Goal: Information Seeking & Learning: Learn about a topic

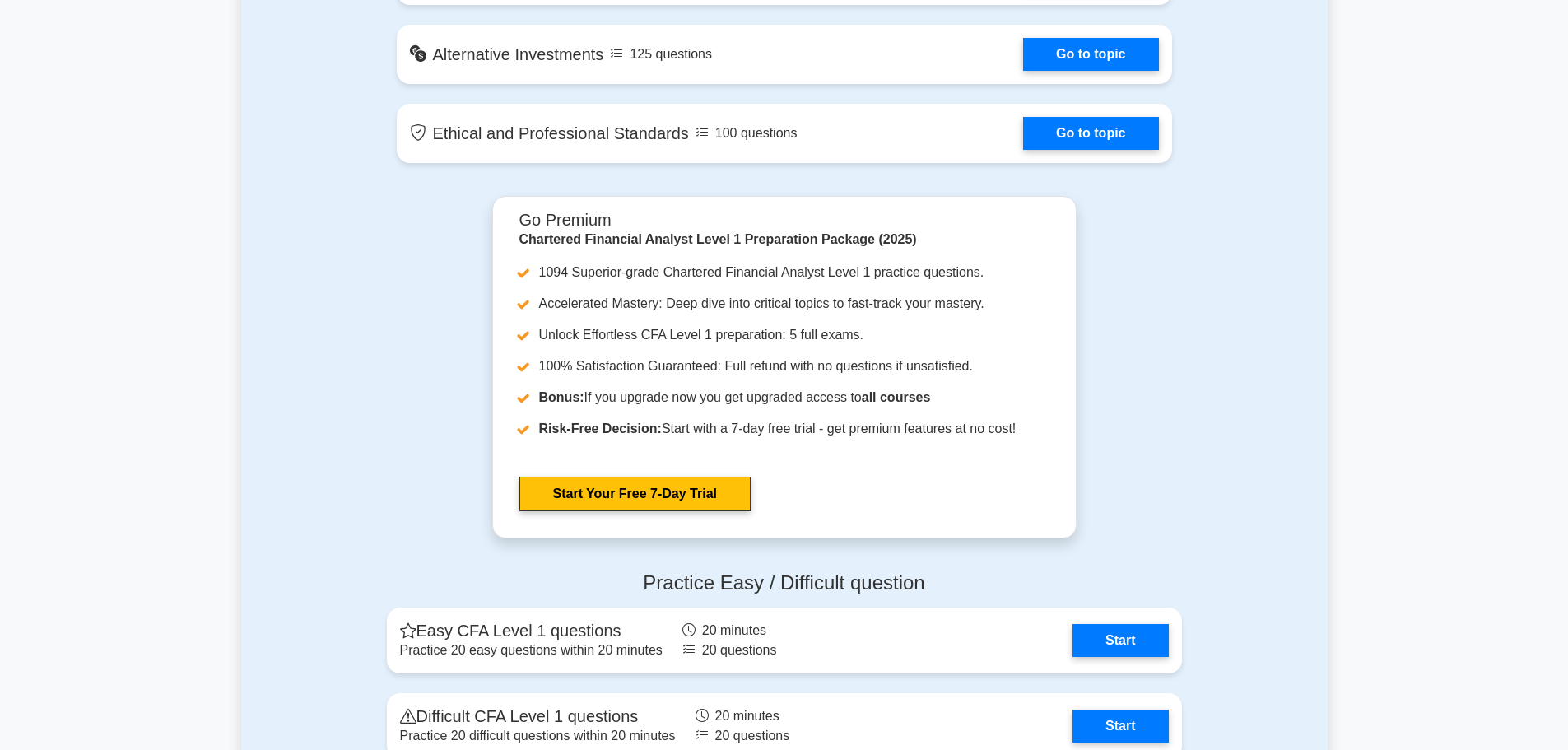
scroll to position [1810, 0]
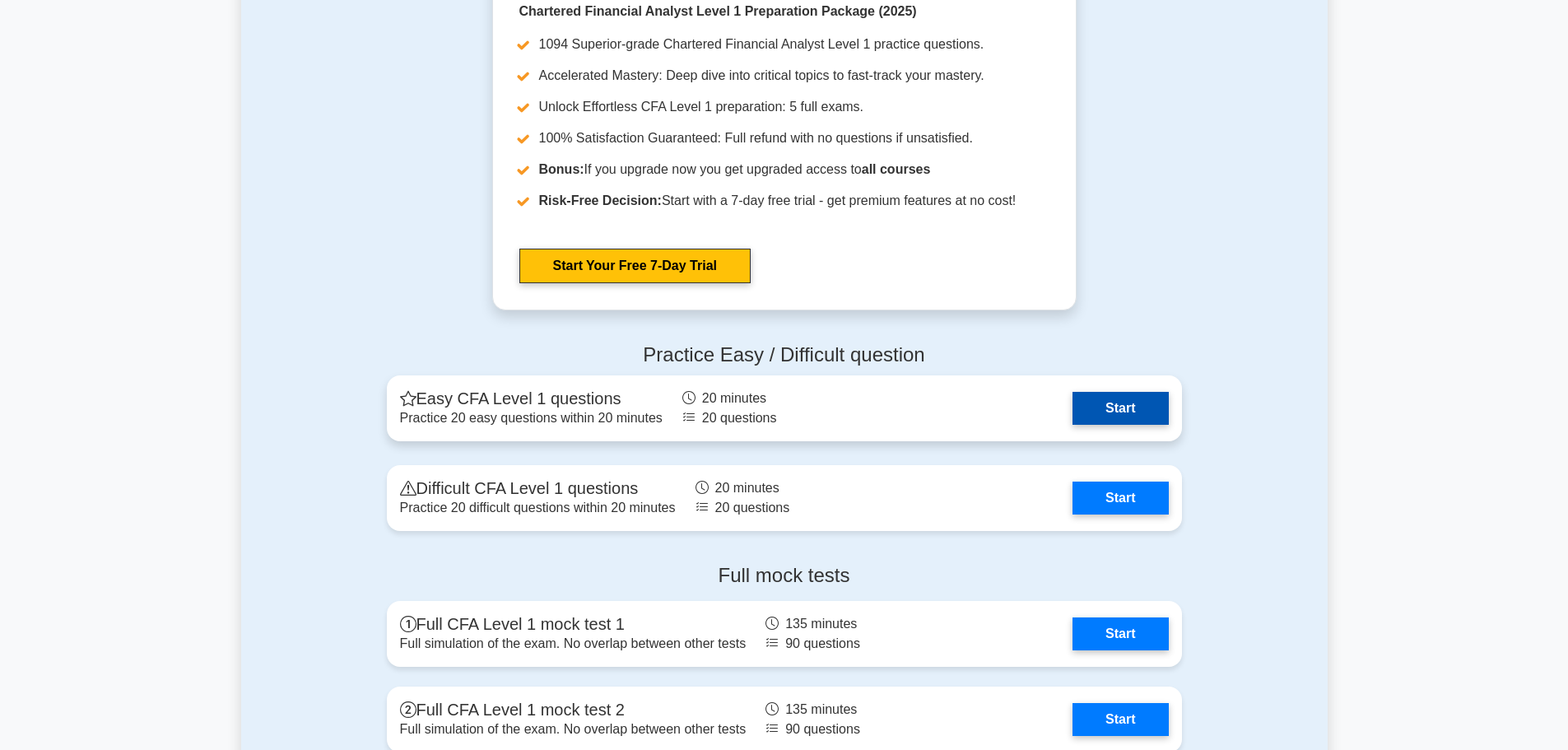
click at [1104, 408] on link "Start" at bounding box center [1120, 408] width 95 height 33
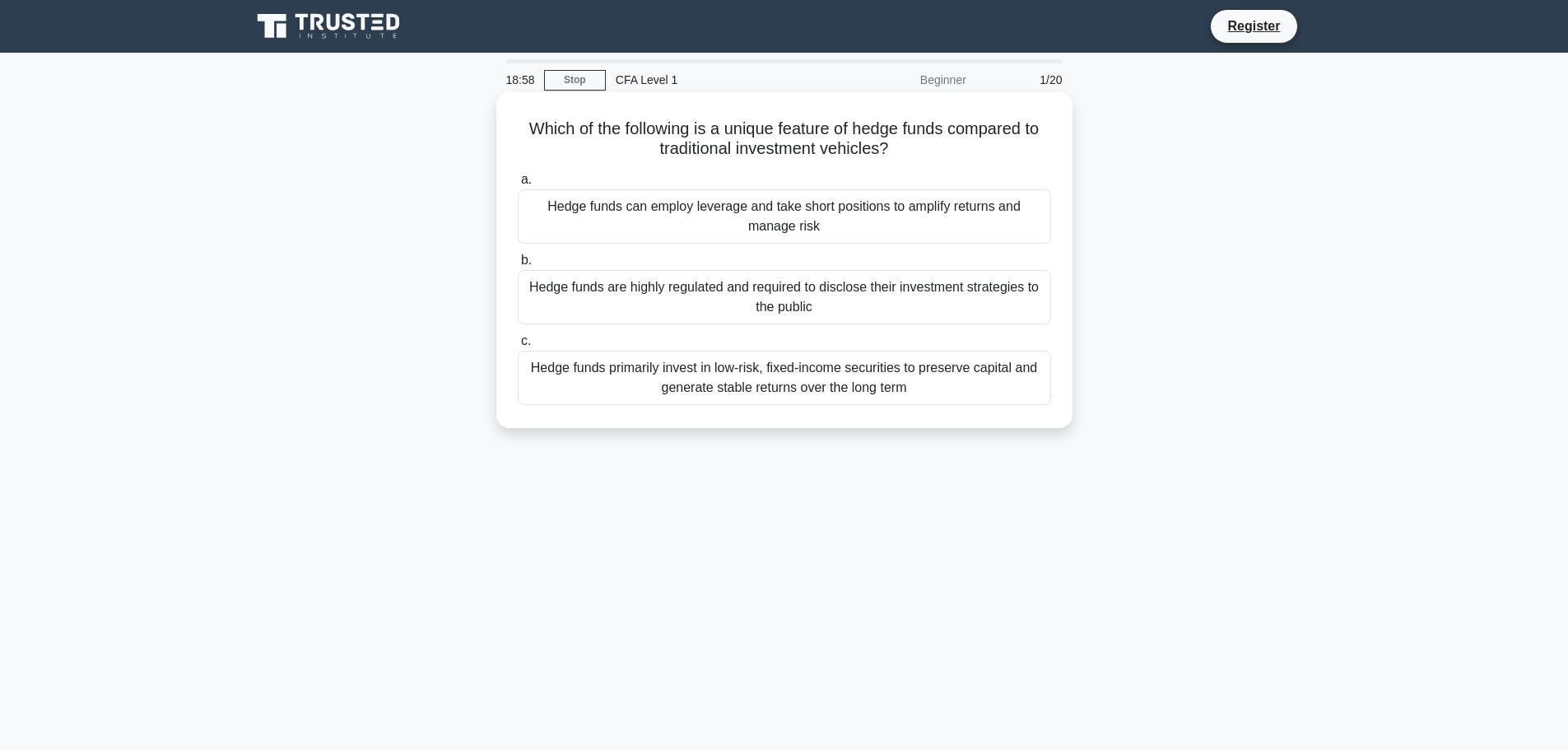
click at [727, 380] on div "Hedge funds primarily invest in low-risk, fixed-income securities to preserve c…" at bounding box center [784, 378] width 533 height 55
click at [518, 346] on input "c. Hedge funds primarily invest in low-risk, fixed-income securities to preserv…" at bounding box center [518, 341] width 0 height 10
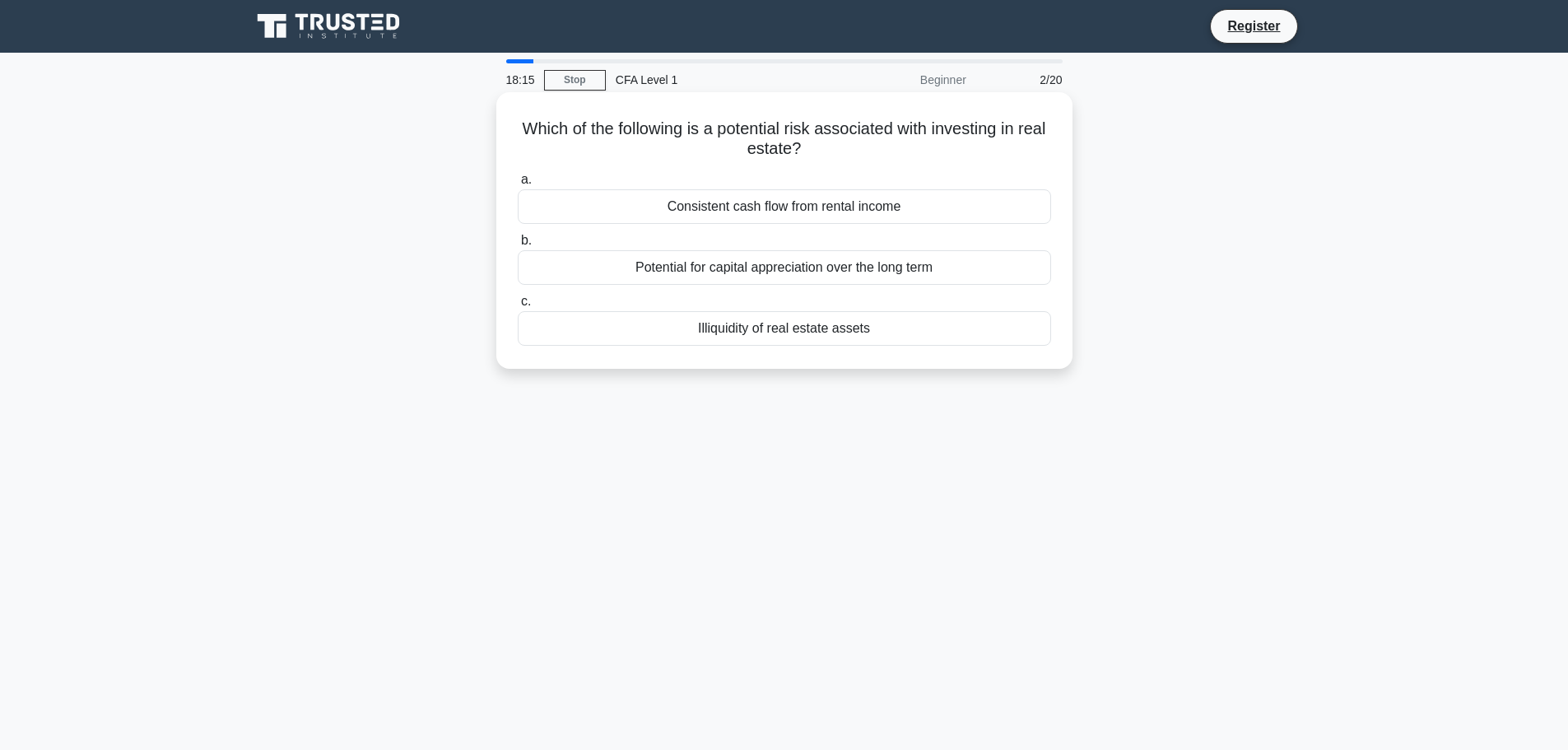
click at [774, 269] on div "Potential for capital appreciation over the long term" at bounding box center [784, 267] width 533 height 35
click at [518, 246] on input "b. Potential for capital appreciation over the long term" at bounding box center [518, 240] width 0 height 10
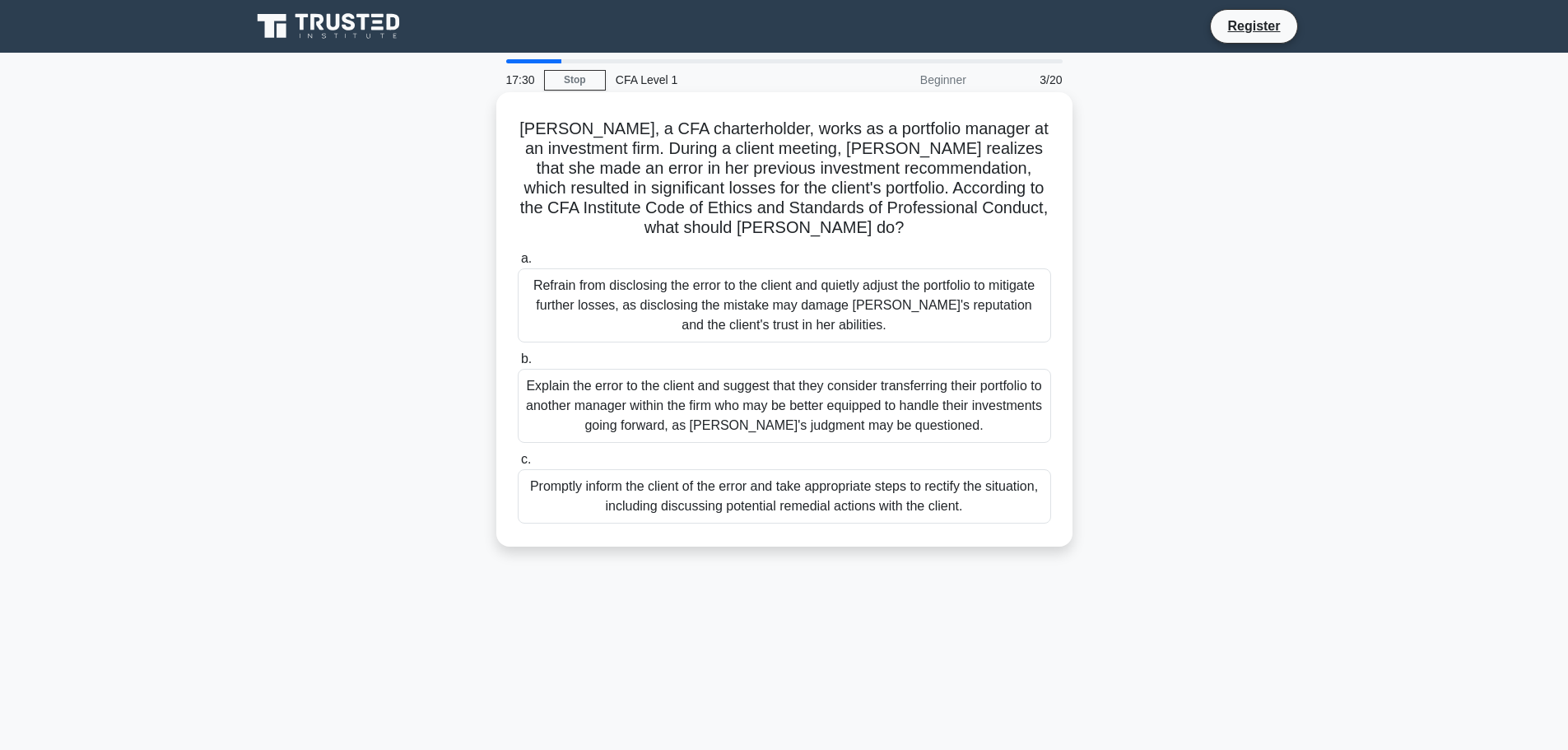
click at [758, 501] on div "Promptly inform the client of the error and take appropriate steps to rectify t…" at bounding box center [784, 496] width 533 height 55
click at [518, 465] on input "c. Promptly inform the client of the error and take appropriate steps to rectif…" at bounding box center [518, 458] width 0 height 10
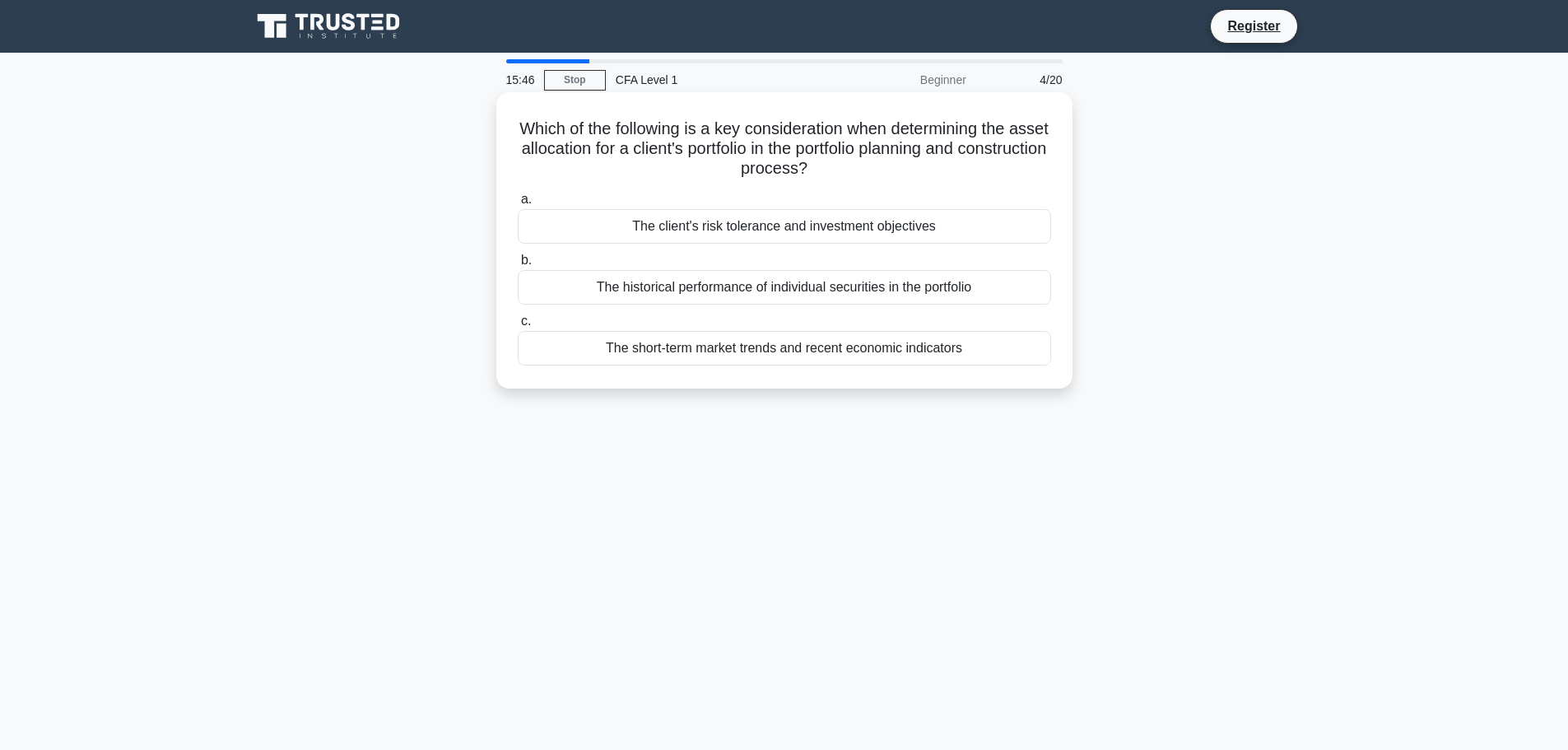
click at [867, 351] on div "The short-term market trends and recent economic indicators" at bounding box center [784, 348] width 533 height 35
click at [518, 326] on input "c. The short-term market trends and recent economic indicators" at bounding box center [518, 321] width 0 height 10
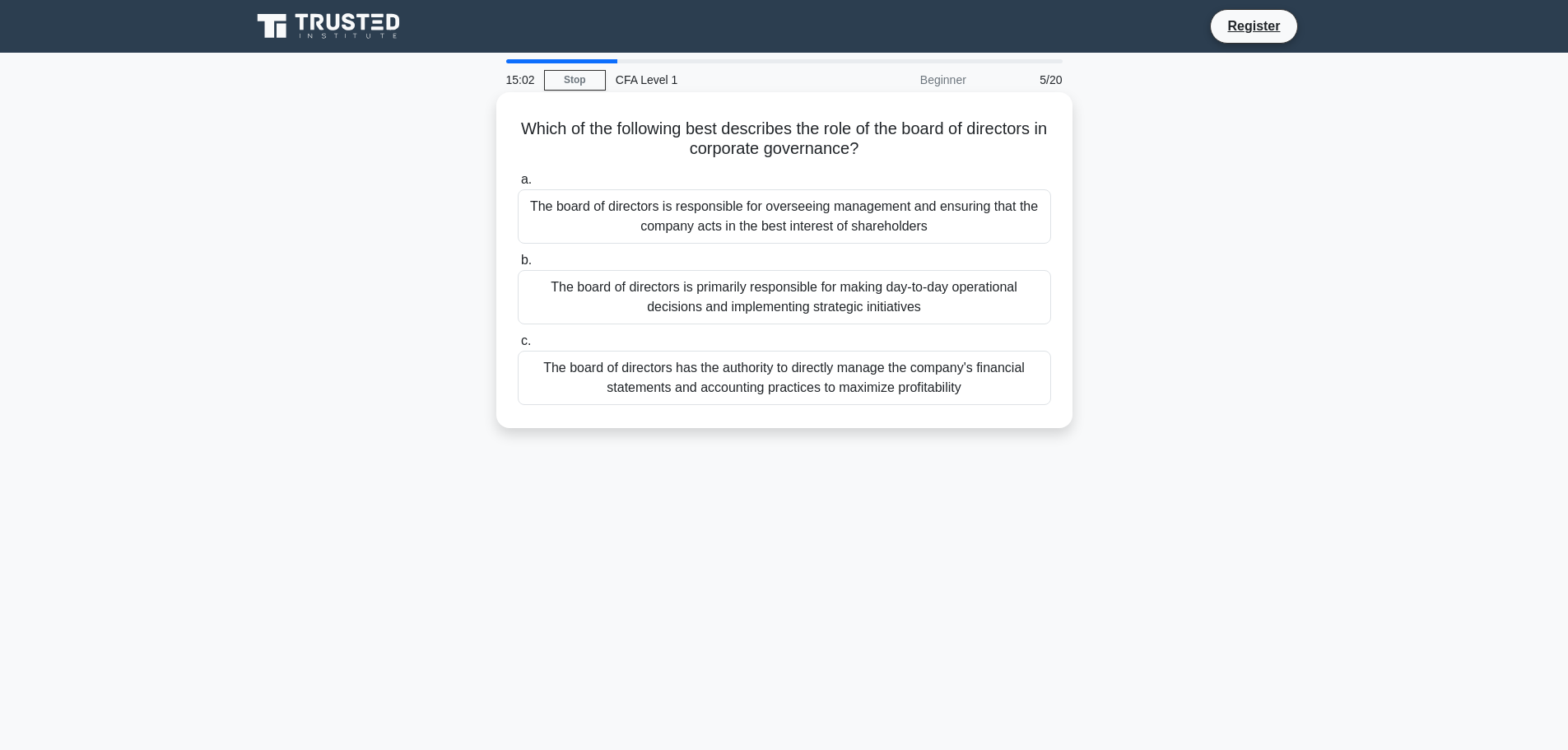
click at [868, 230] on div "The board of directors is responsible for overseeing management and ensuring th…" at bounding box center [784, 217] width 533 height 55
click at [518, 185] on input "a. The board of directors is responsible for overseeing management and ensuring…" at bounding box center [518, 179] width 0 height 10
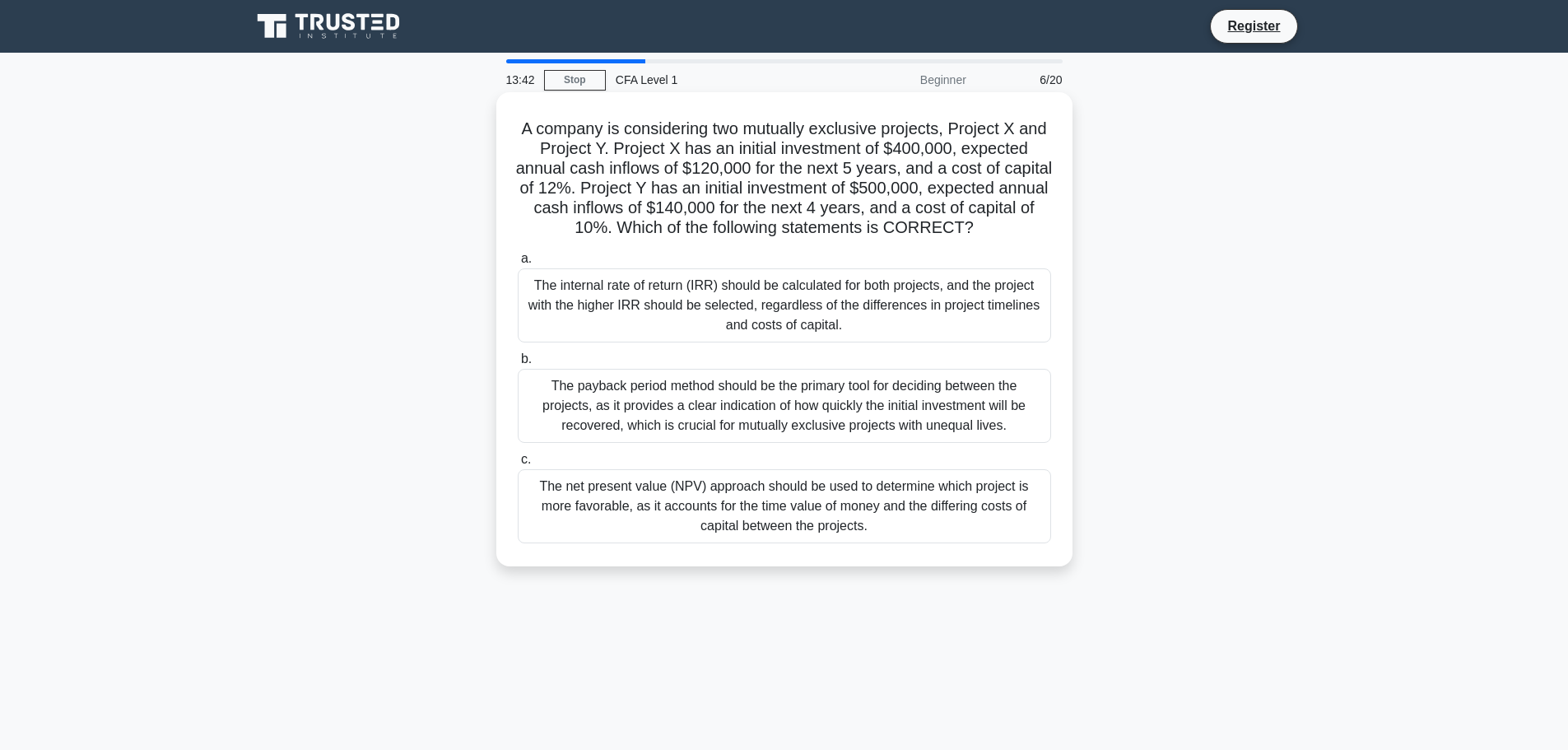
click at [836, 510] on div "The net present value (NPV) approach should be used to determine which project …" at bounding box center [784, 506] width 533 height 74
click at [518, 465] on input "c. The net present value (NPV) approach should be used to determine which proje…" at bounding box center [518, 458] width 0 height 10
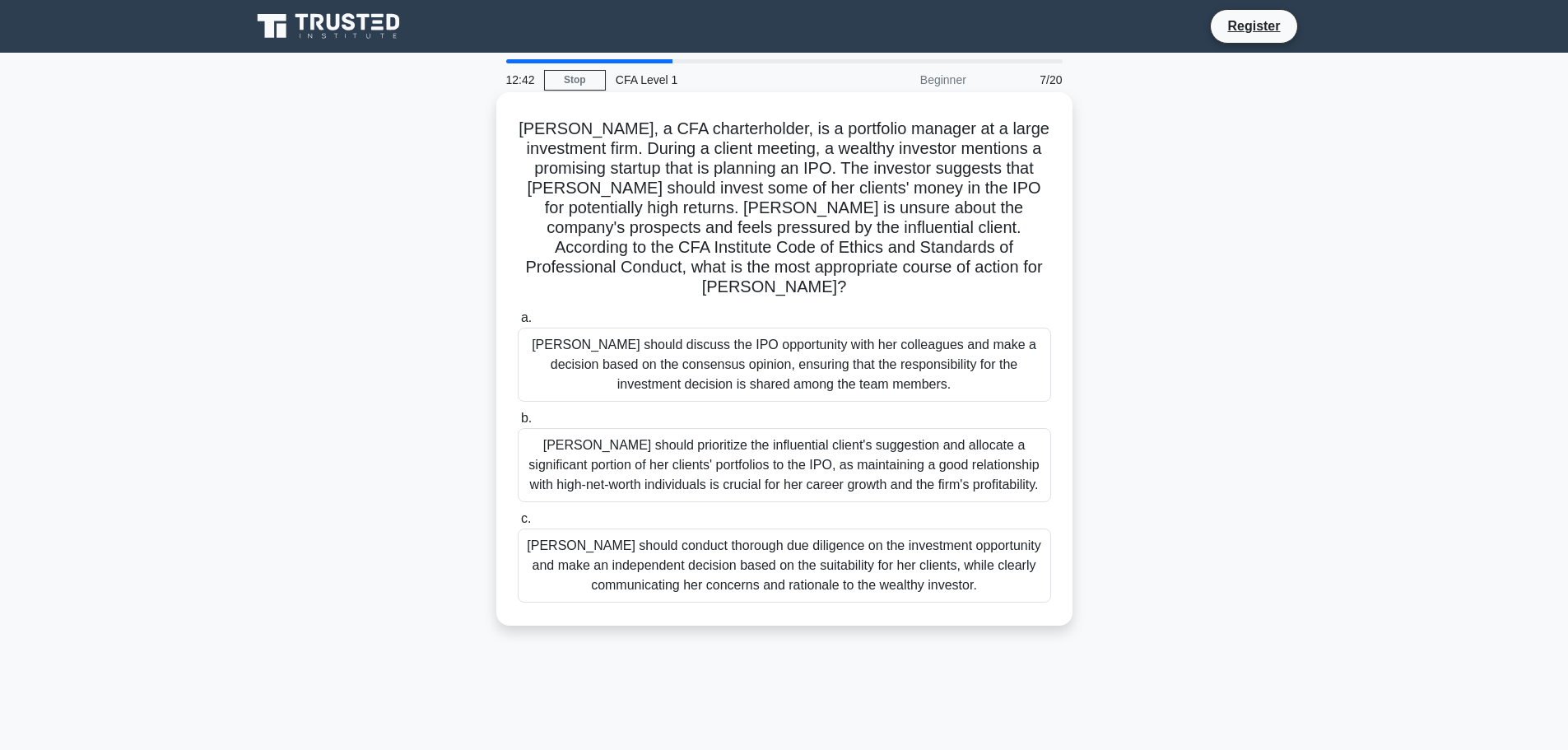
click at [832, 540] on div "Susan should conduct thorough due diligence on the investment opportunity and m…" at bounding box center [784, 565] width 533 height 74
click at [518, 525] on input "c. Susan should conduct thorough due diligence on the investment opportunity an…" at bounding box center [518, 518] width 0 height 10
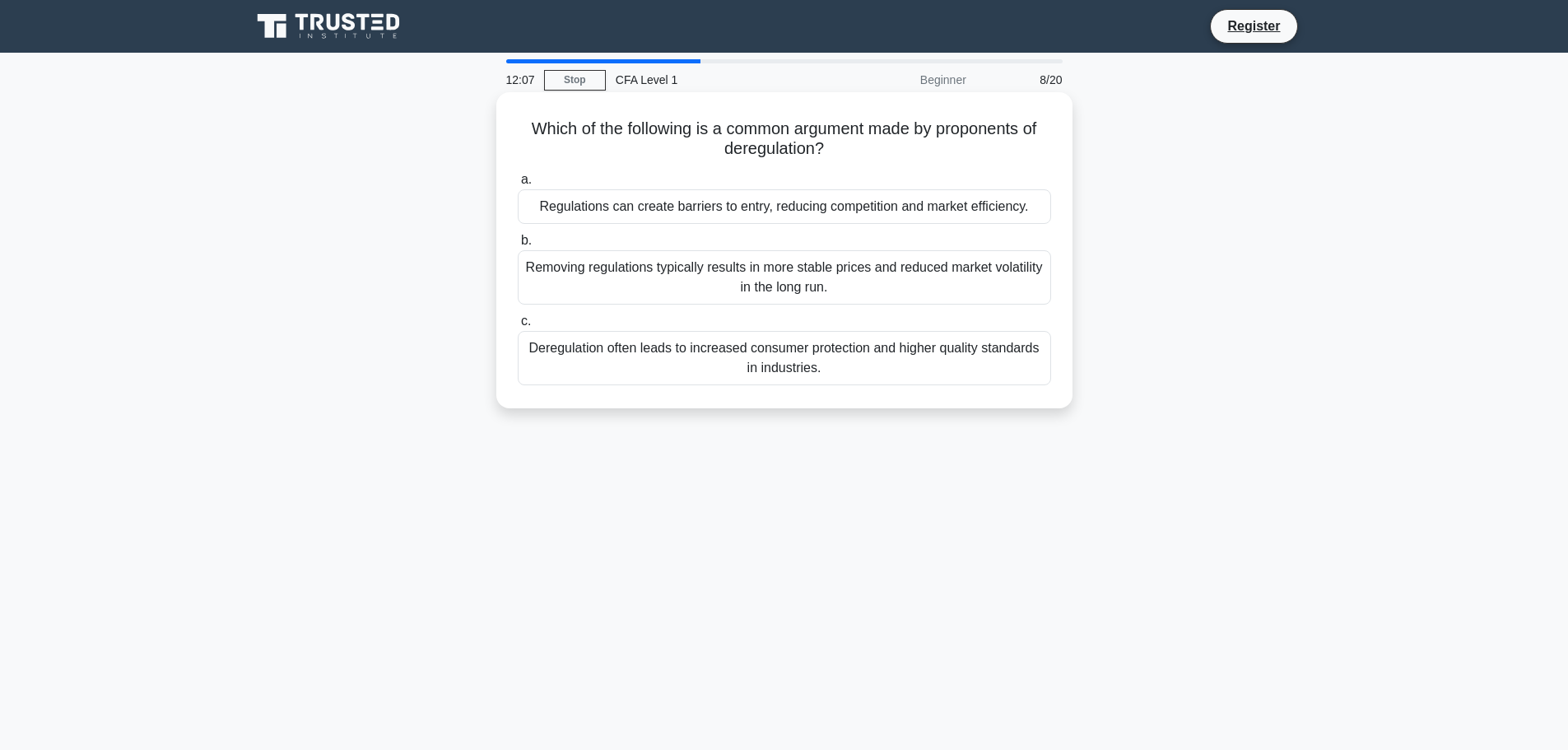
click at [742, 212] on div "Regulations can create barriers to entry, reducing competition and market effic…" at bounding box center [784, 207] width 533 height 35
click at [518, 185] on input "a. Regulations can create barriers to entry, reducing competition and market ef…" at bounding box center [518, 179] width 0 height 10
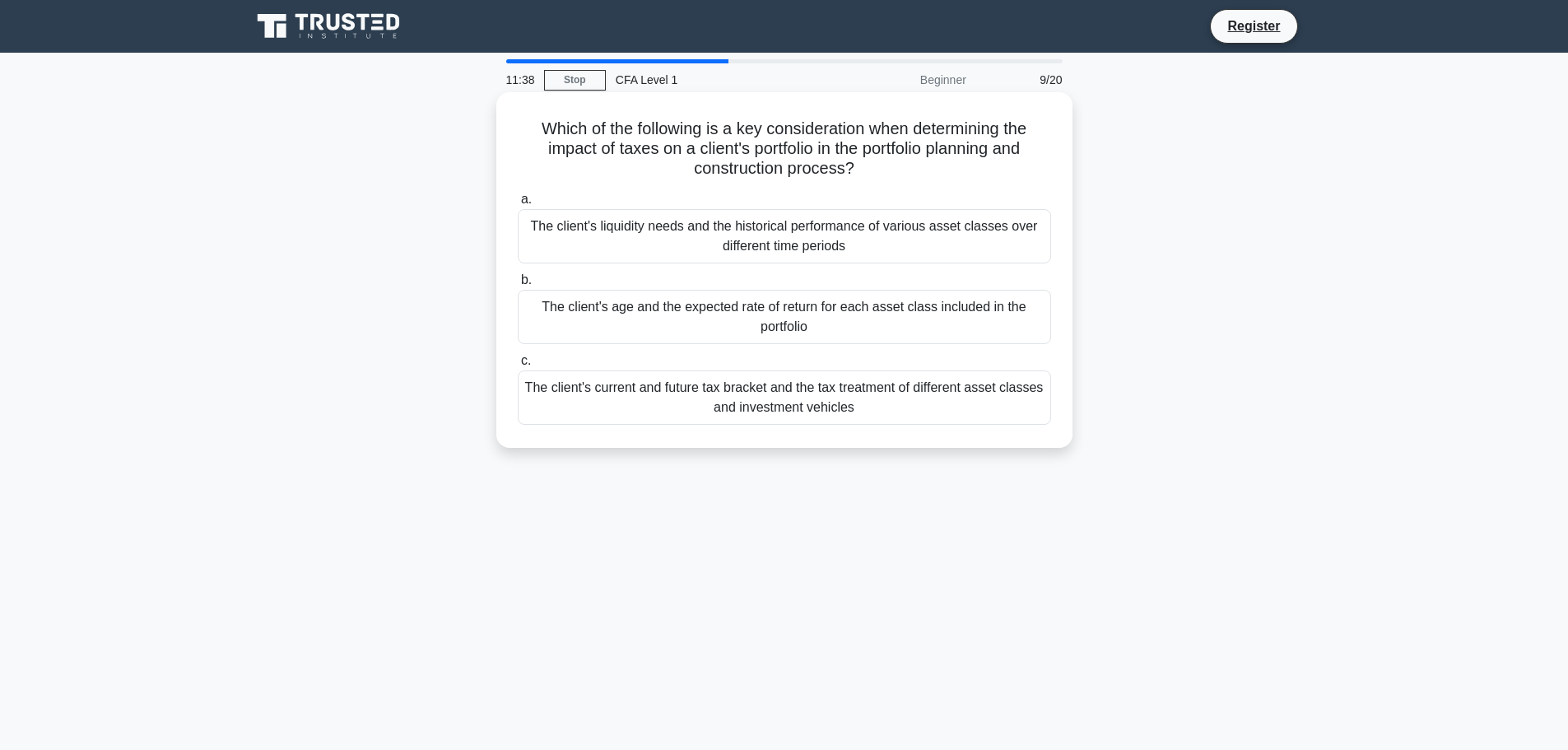
click at [779, 411] on div "The client's current and future tax bracket and the tax treatment of different …" at bounding box center [784, 397] width 533 height 55
click at [518, 366] on input "c. The client's current and future tax bracket and the tax treatment of differe…" at bounding box center [518, 360] width 0 height 10
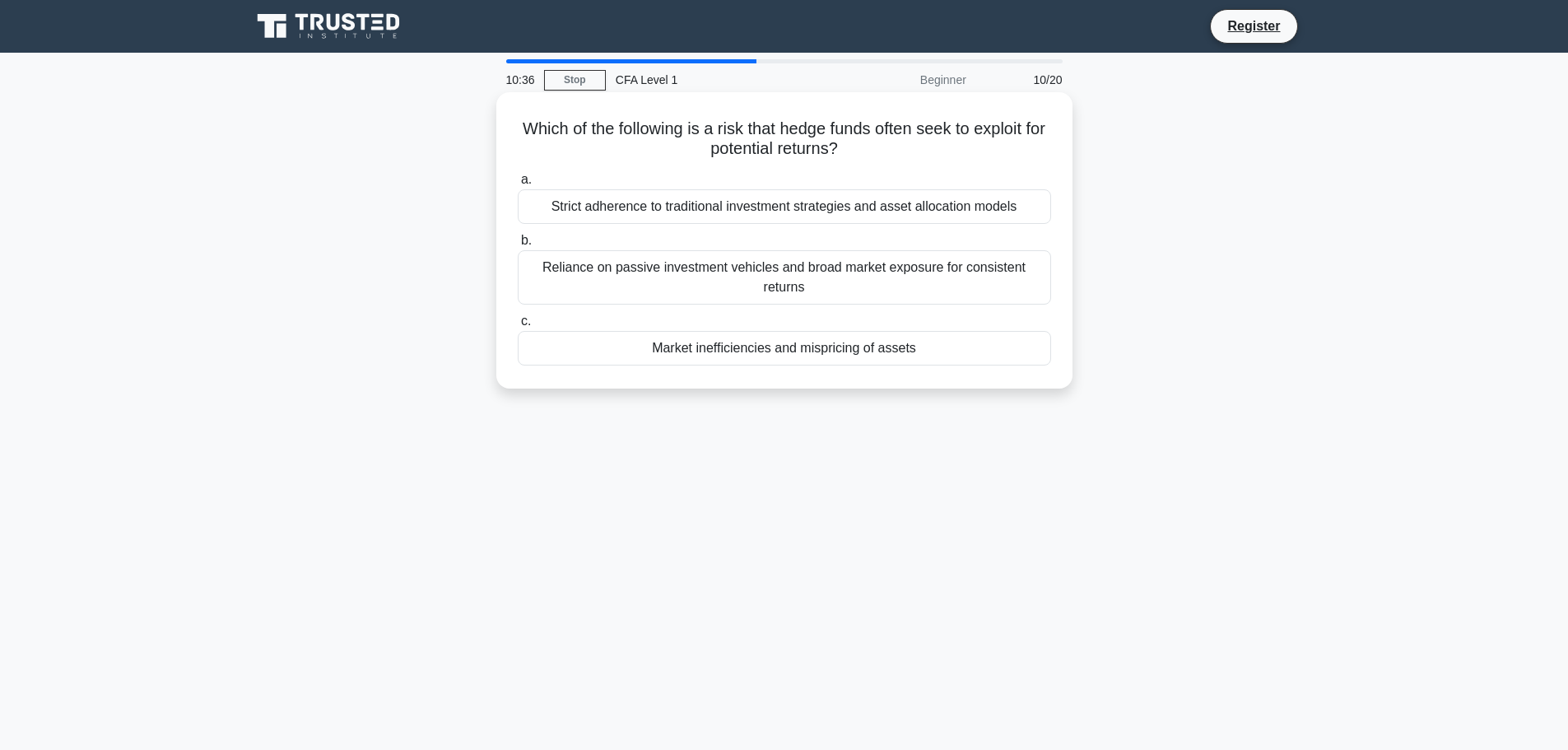
click at [774, 353] on div "Market inefficiencies and mispricing of assets" at bounding box center [784, 348] width 533 height 35
click at [518, 326] on input "c. Market inefficiencies and mispricing of assets" at bounding box center [518, 321] width 0 height 10
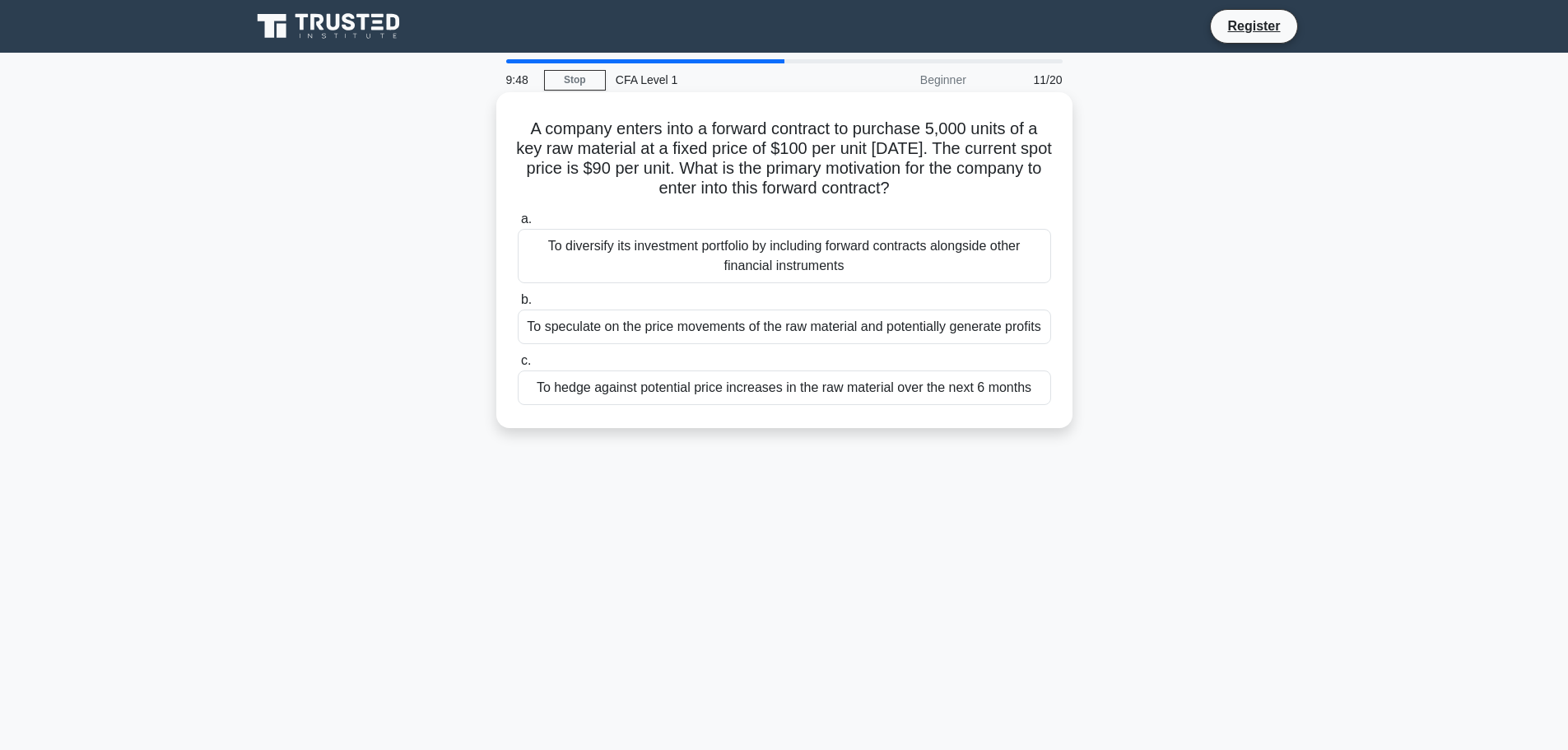
click at [853, 392] on div "To hedge against potential price increases in the raw material over the next 6 …" at bounding box center [784, 387] width 533 height 35
click at [518, 366] on input "c. To hedge against potential price increases in the raw material over the next…" at bounding box center [518, 360] width 0 height 10
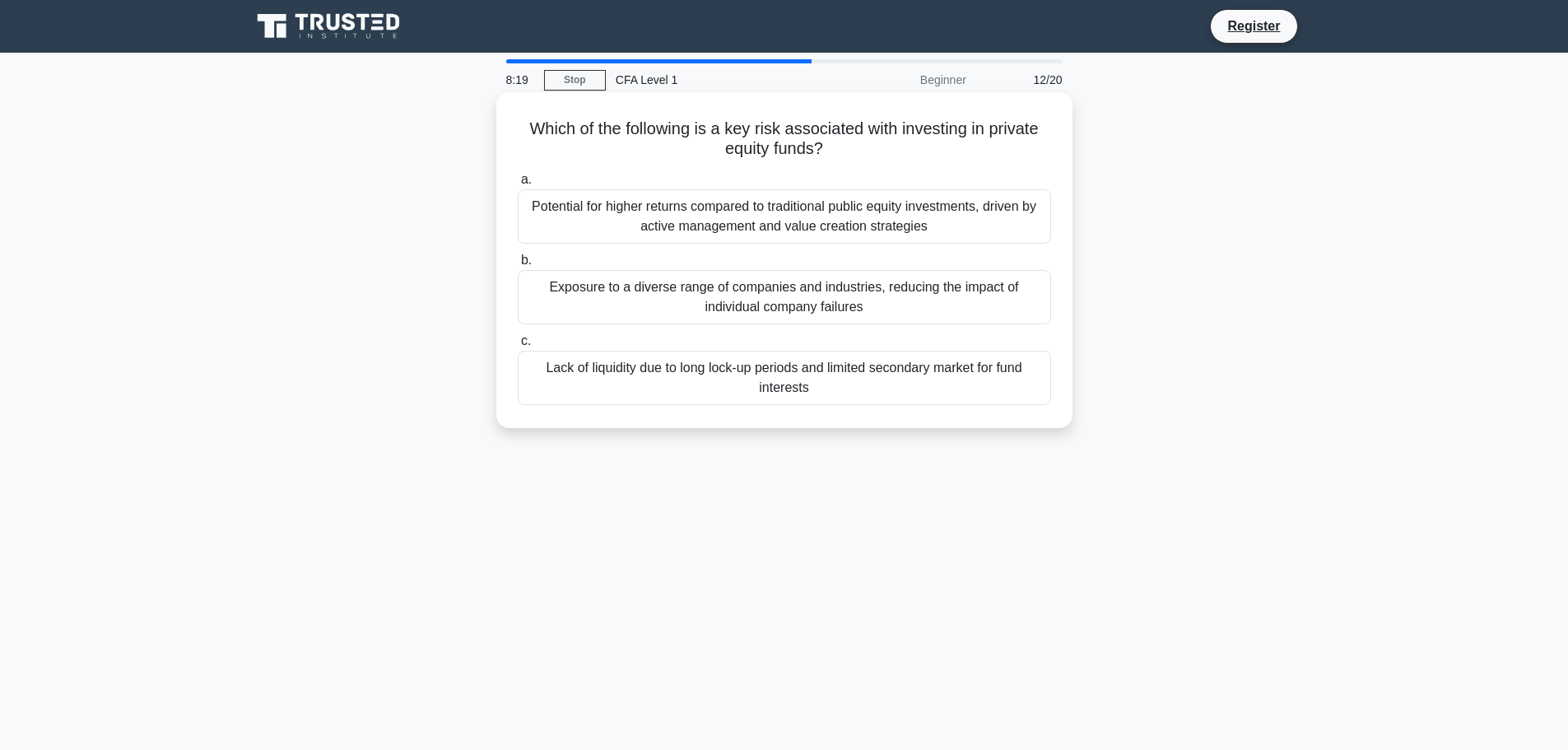
click at [830, 380] on div "Lack of liquidity due to long lock-up periods and limited secondary market for …" at bounding box center [784, 378] width 533 height 55
click at [518, 346] on input "c. Lack of liquidity due to long lock-up periods and limited secondary market f…" at bounding box center [518, 341] width 0 height 10
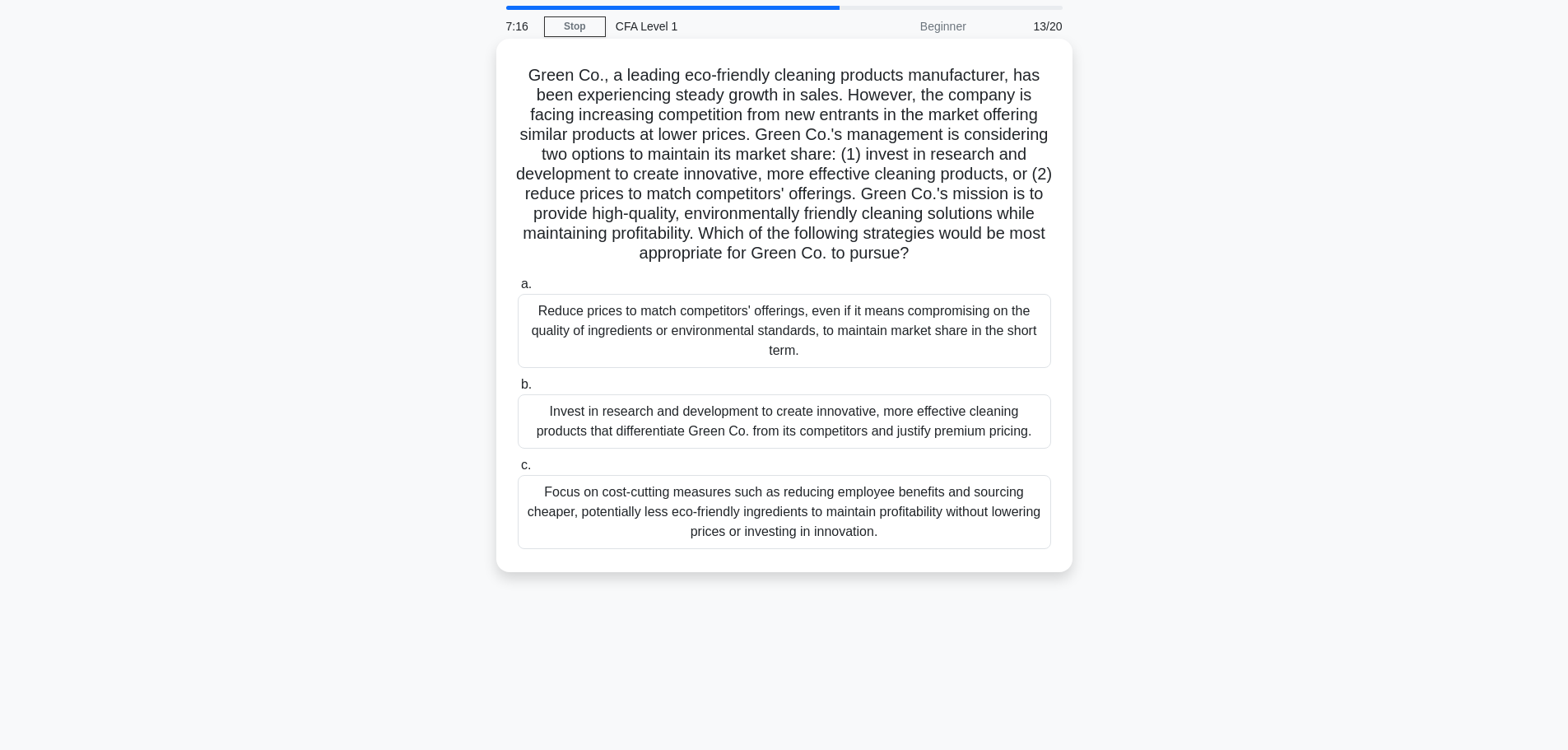
scroll to position [82, 0]
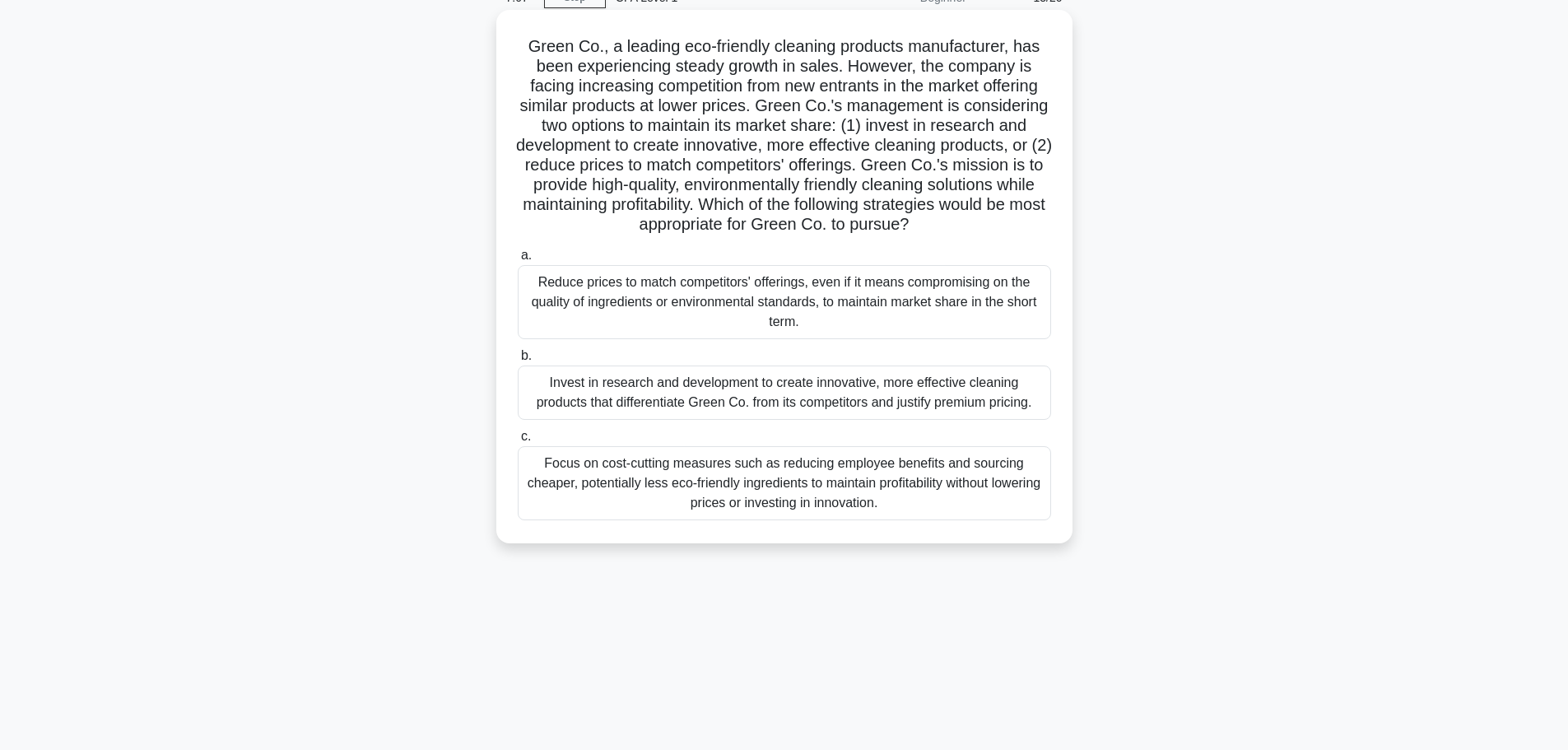
click at [816, 384] on div "Invest in research and development to create innovative, more effective cleanin…" at bounding box center [784, 392] width 533 height 55
click at [518, 361] on input "b. Invest in research and development to create innovative, more effective clea…" at bounding box center [518, 356] width 0 height 10
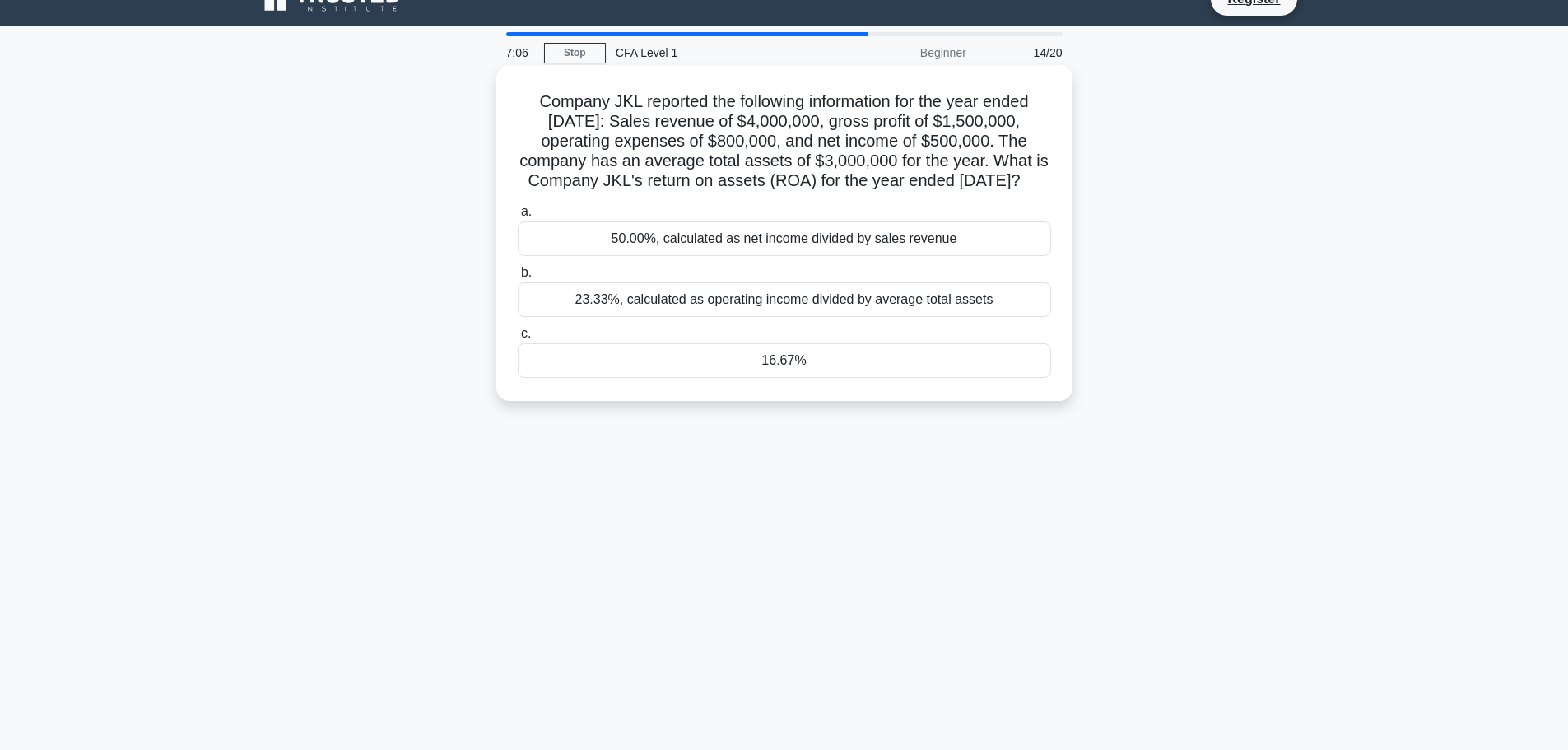
scroll to position [0, 0]
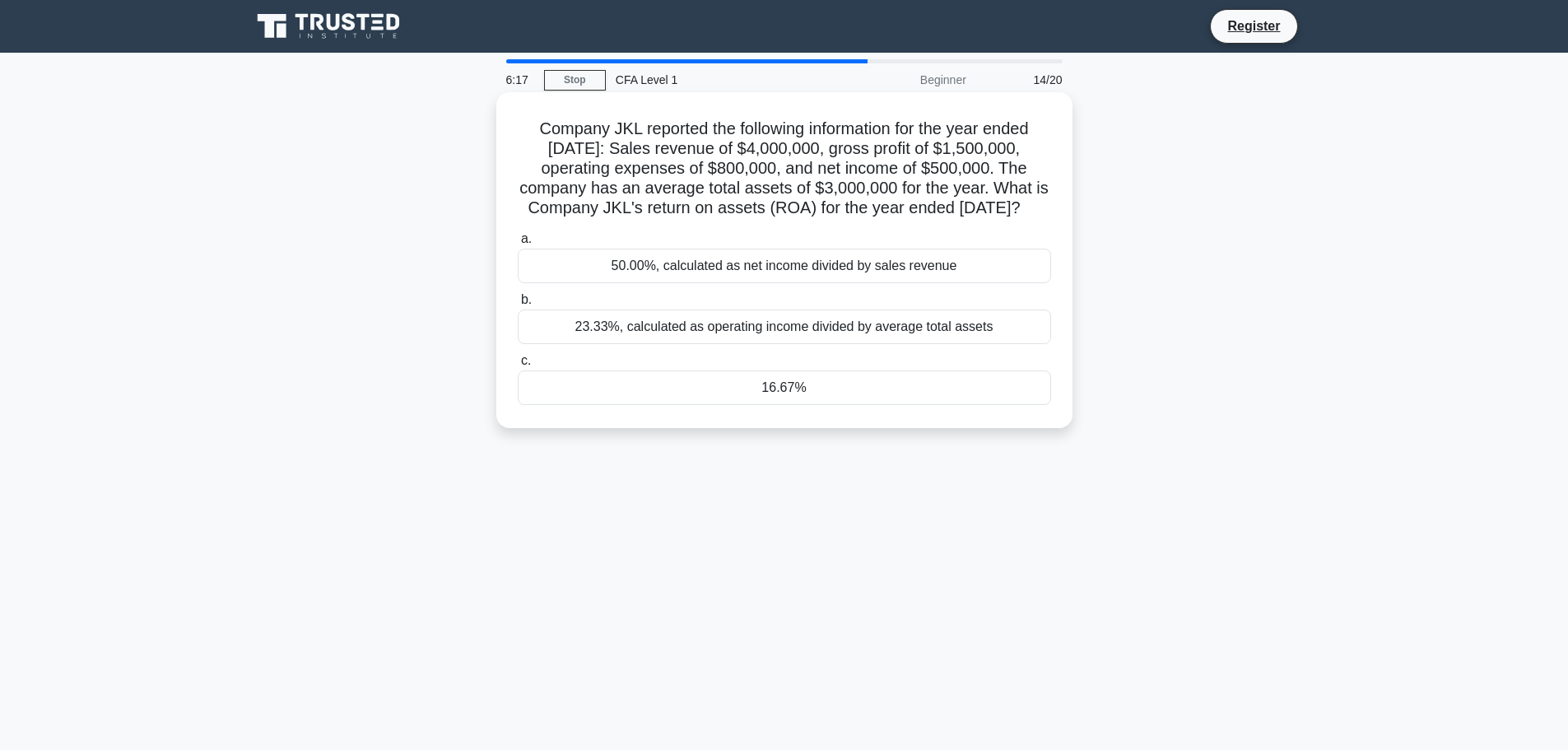
click at [718, 344] on div "23.33%, calculated as operating income divided by average total assets" at bounding box center [784, 326] width 533 height 35
click at [518, 306] on input "b. 23.33%, calculated as operating income divided by average total assets" at bounding box center [518, 299] width 0 height 10
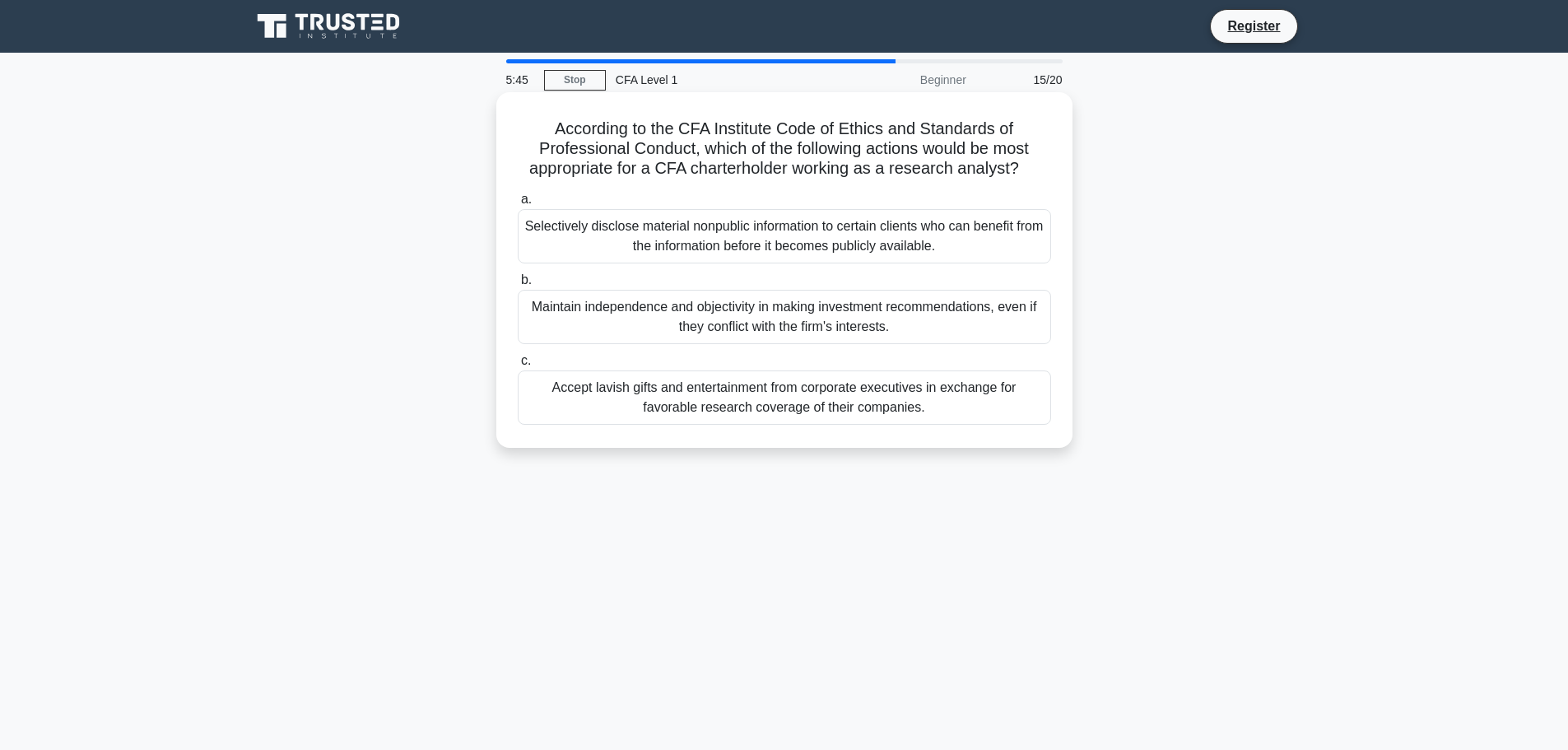
click at [761, 308] on div "Maintain independence and objectivity in making investment recommendations, eve…" at bounding box center [784, 317] width 533 height 55
click at [518, 286] on input "b. Maintain independence and objectivity in making investment recommendations, …" at bounding box center [518, 279] width 0 height 10
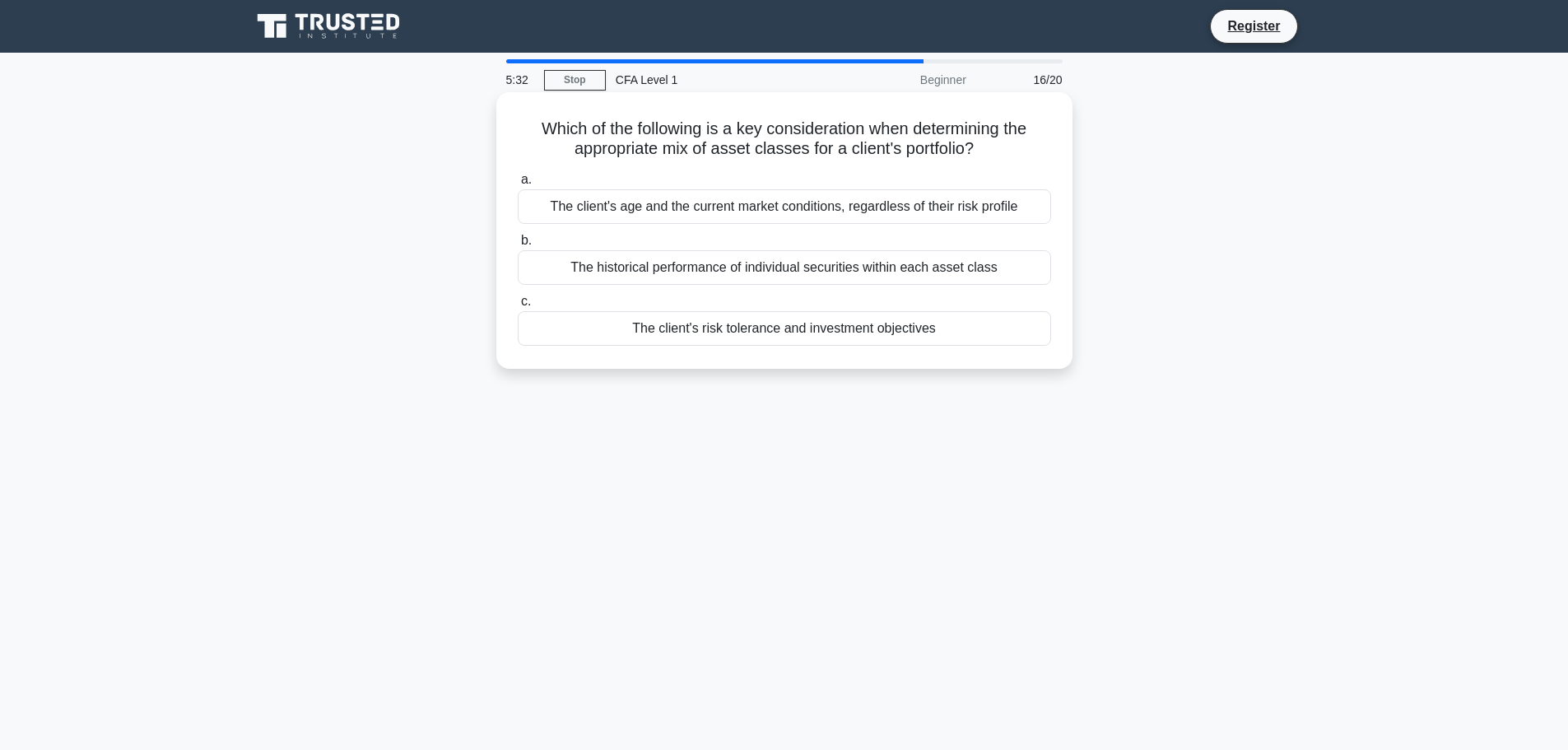
click at [768, 330] on div "The client's risk tolerance and investment objectives" at bounding box center [784, 328] width 533 height 35
click at [518, 307] on input "c. The client's risk tolerance and investment objectives" at bounding box center [518, 301] width 0 height 10
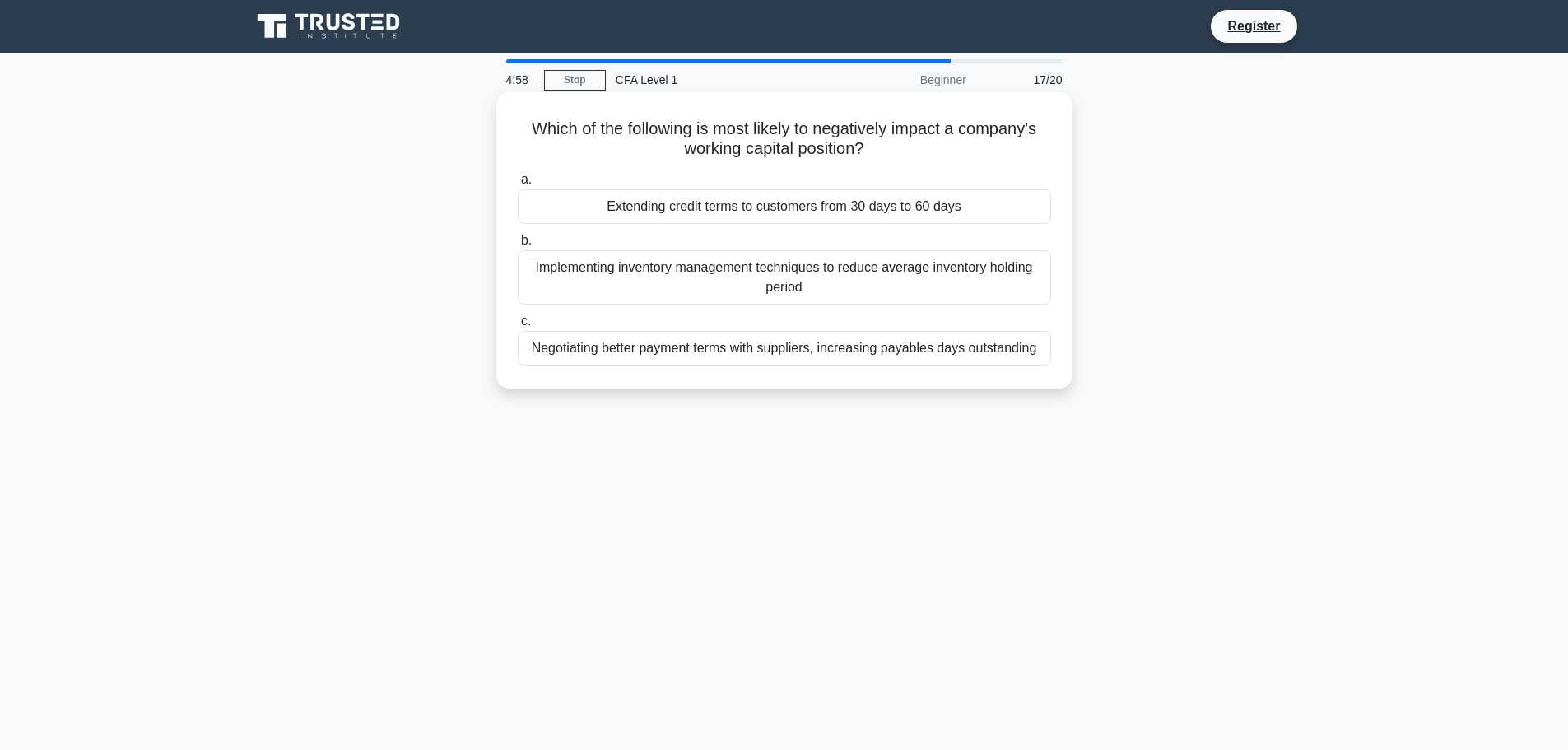
click at [727, 209] on div "Extending credit terms to customers from 30 days to 60 days" at bounding box center [784, 207] width 533 height 35
click at [518, 185] on input "a. Extending credit terms to customers from 30 days to 60 days" at bounding box center [518, 179] width 0 height 10
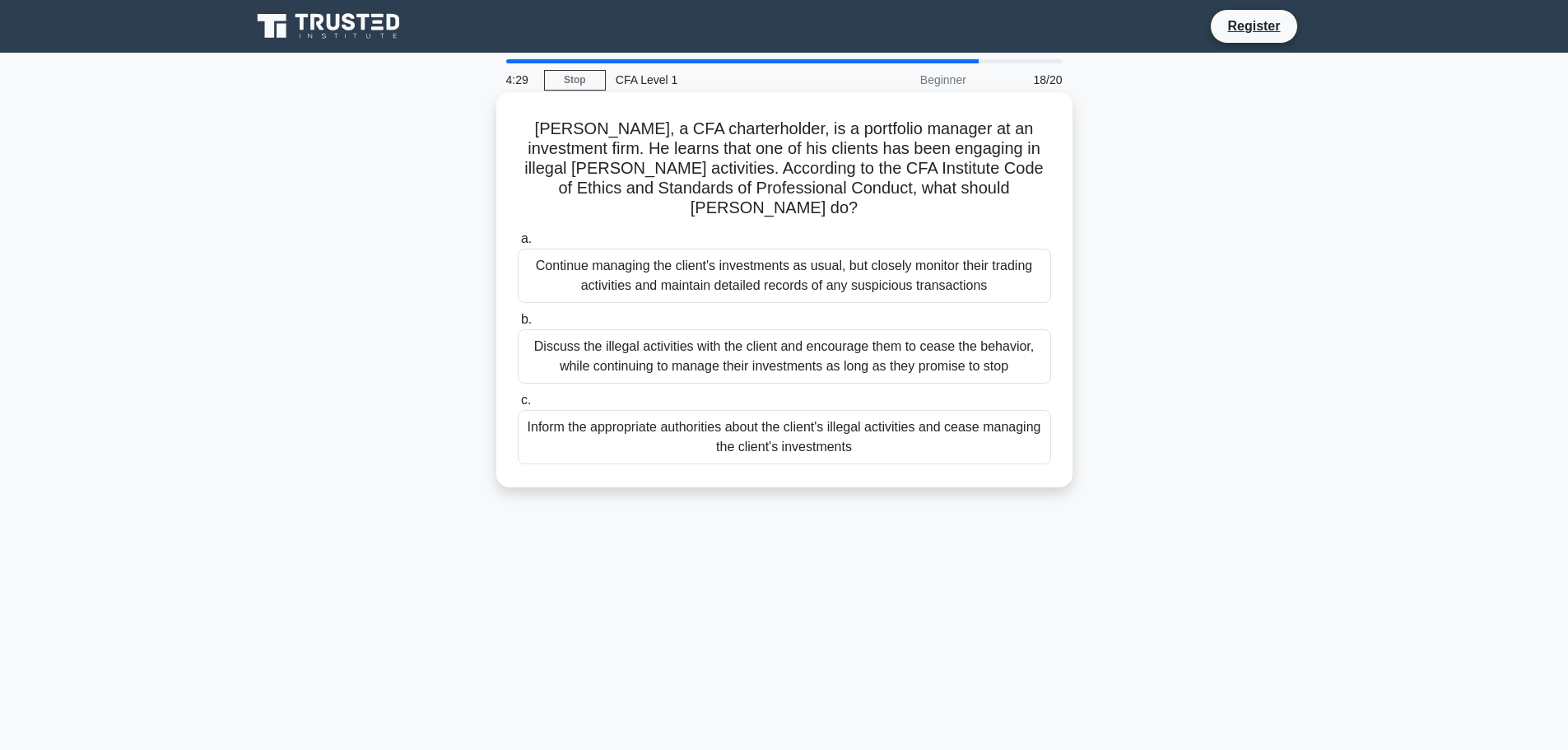
click at [766, 422] on div "Inform the appropriate authorities about the client's illegal activities and ce…" at bounding box center [784, 437] width 533 height 55
click at [518, 406] on input "c. Inform the appropriate authorities about the client's illegal activities and…" at bounding box center [518, 400] width 0 height 10
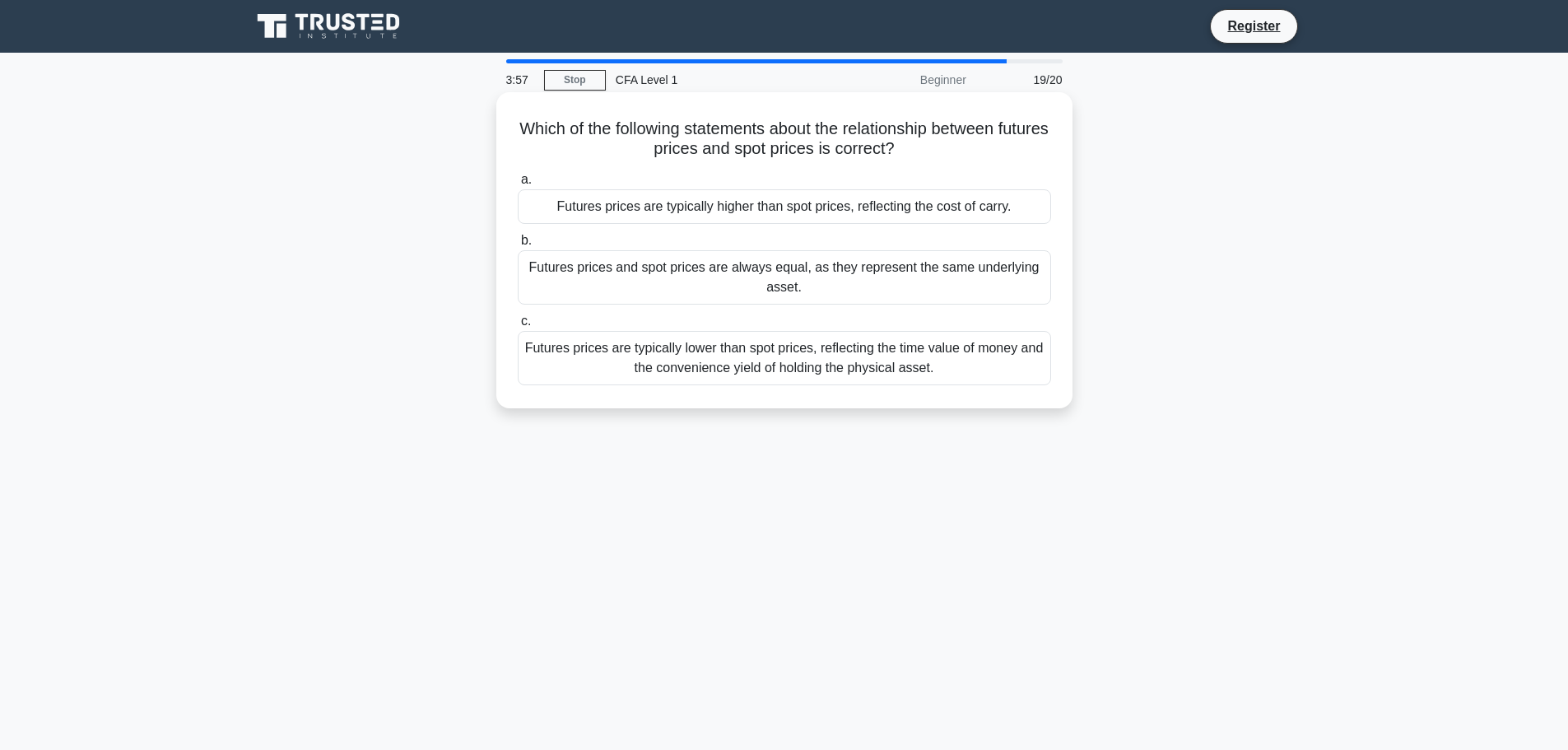
click at [700, 202] on div "Futures prices are typically higher than spot prices, reflecting the cost of ca…" at bounding box center [784, 207] width 533 height 35
click at [518, 185] on input "a. Futures prices are typically higher than spot prices, reflecting the cost of…" at bounding box center [518, 179] width 0 height 10
click at [693, 213] on div "Evaluating the long-term demand and revenue potential of the infrastructure ass…" at bounding box center [784, 207] width 533 height 35
click at [518, 185] on input "a. Evaluating the long-term demand and revenue potential of the infrastructure …" at bounding box center [518, 179] width 0 height 10
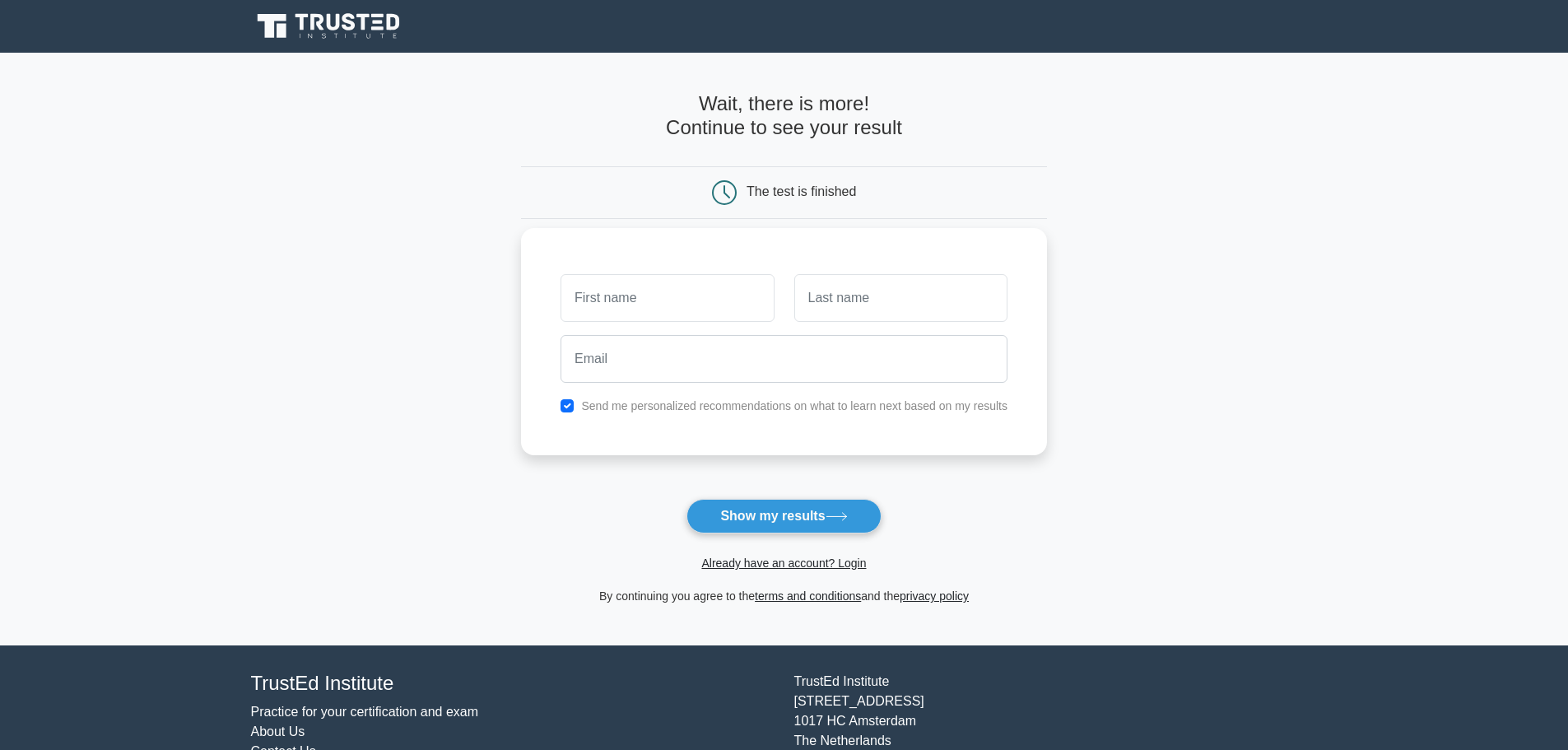
click at [621, 308] on input "text" at bounding box center [667, 297] width 213 height 48
type input "[PERSON_NAME]"
click at [858, 297] on input "text" at bounding box center [902, 297] width 213 height 48
type input "Puławska"
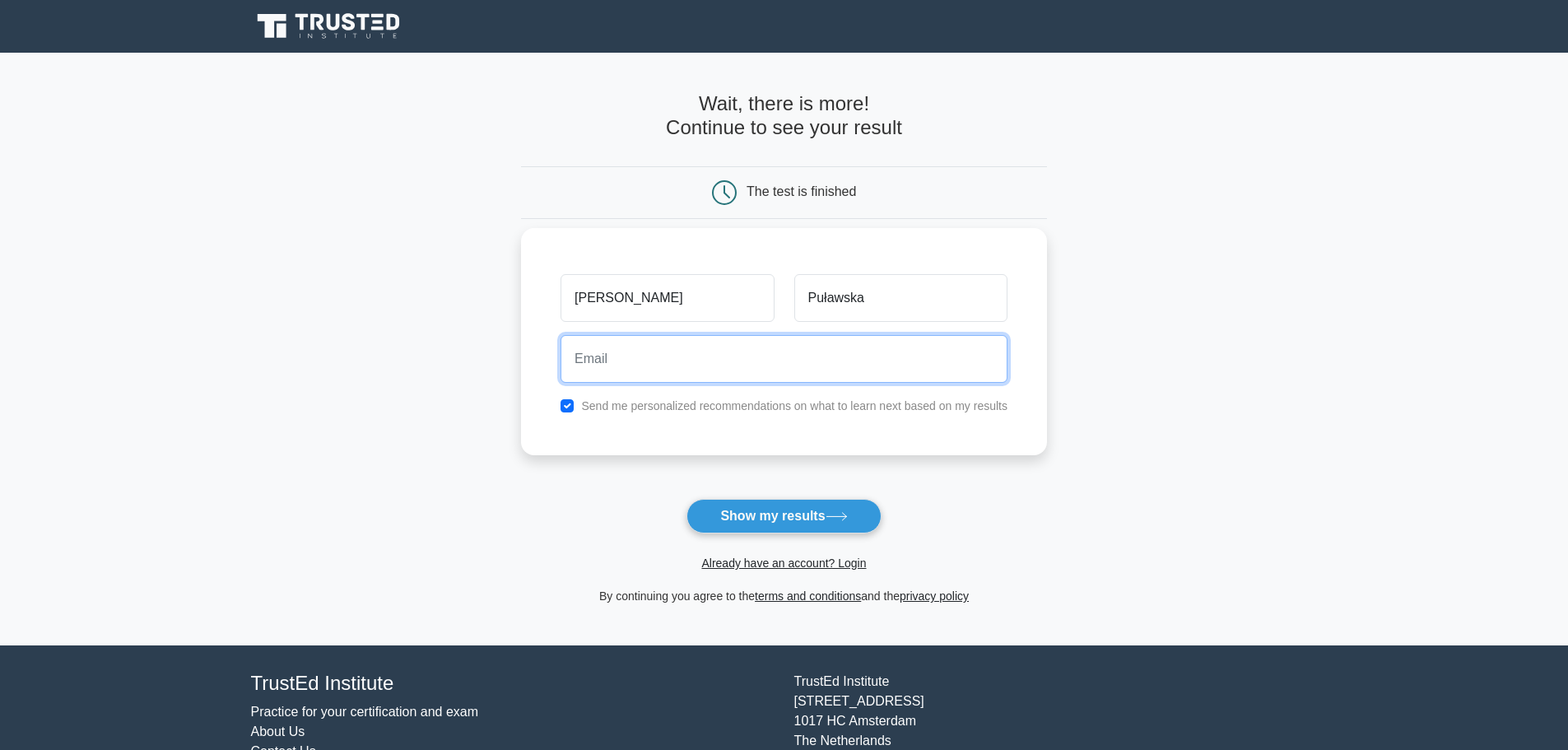
click at [726, 370] on input "email" at bounding box center [784, 358] width 447 height 48
type input "[EMAIL_ADDRESS][DOMAIN_NAME]"
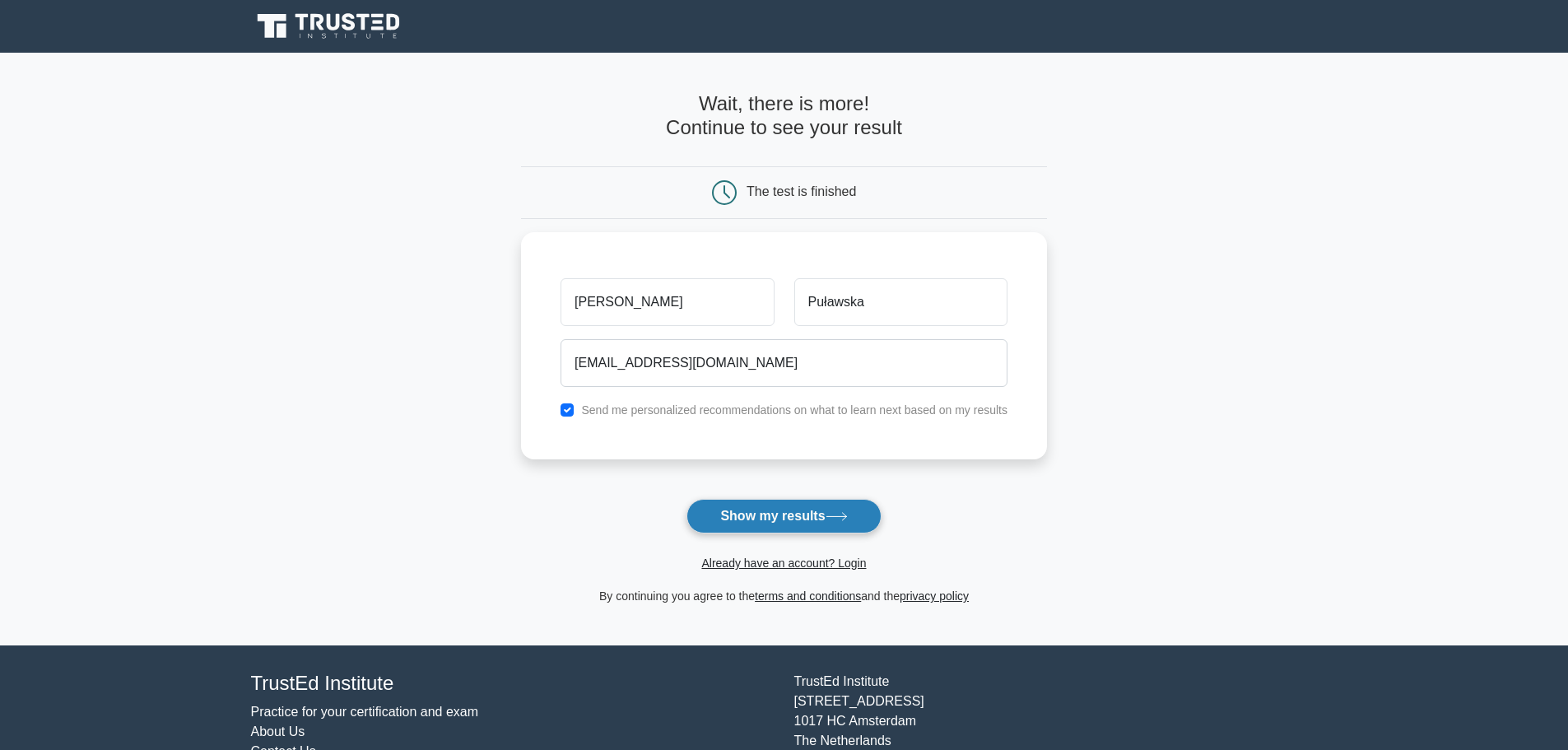
click at [788, 515] on button "Show my results" at bounding box center [784, 516] width 194 height 35
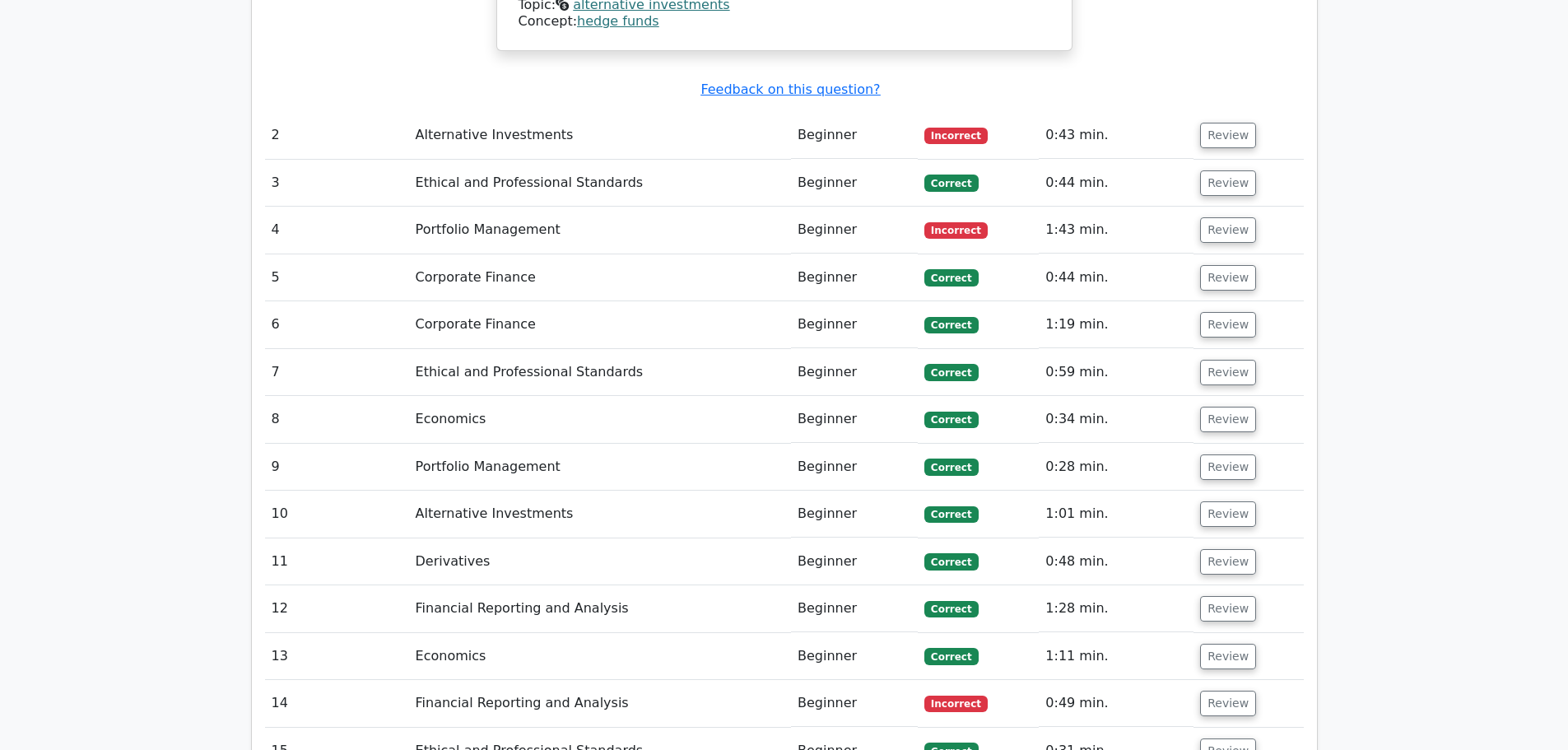
scroll to position [2386, 0]
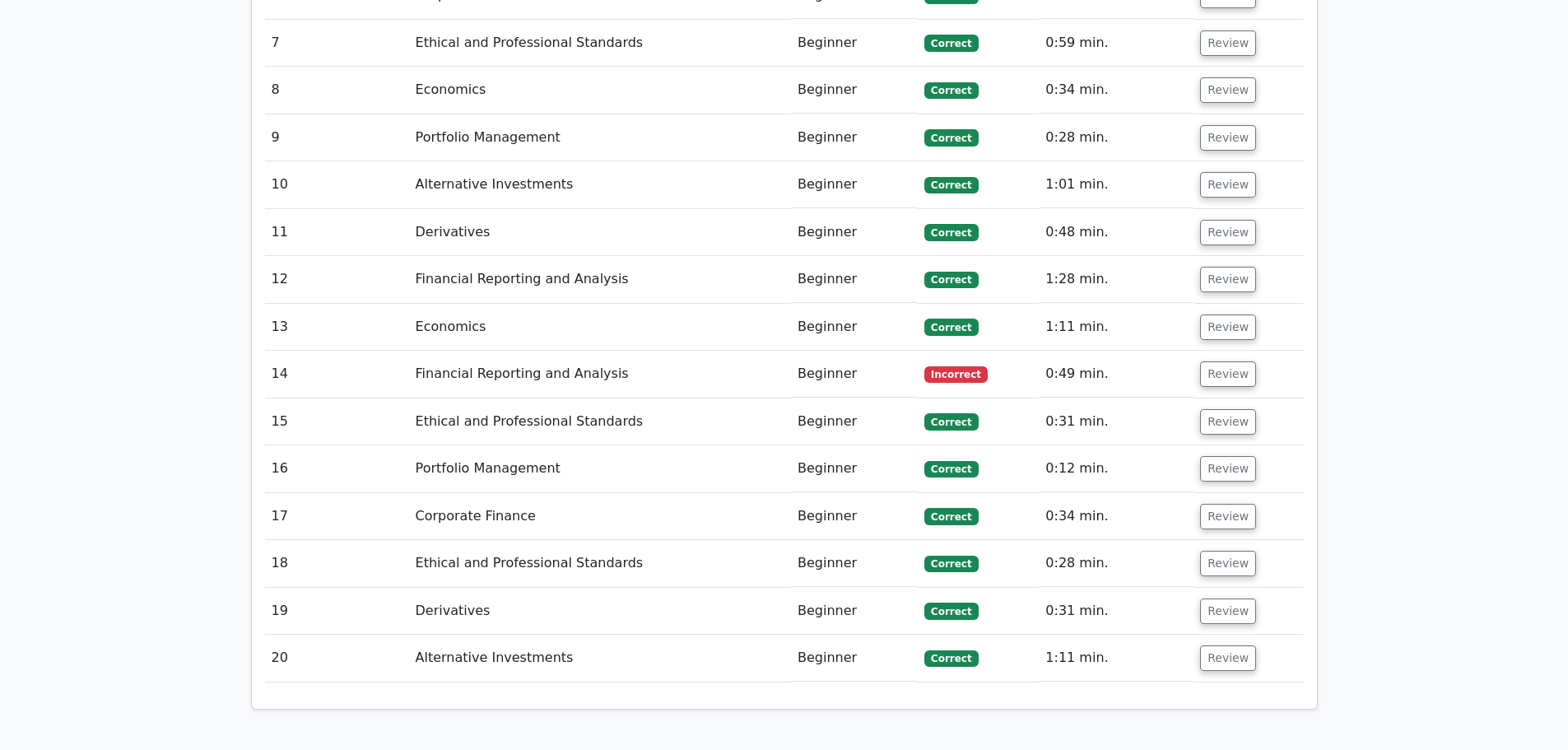
click at [499, 351] on td "Financial Reporting and Analysis" at bounding box center [599, 375] width 382 height 47
click at [1219, 361] on button "Review" at bounding box center [1228, 374] width 56 height 25
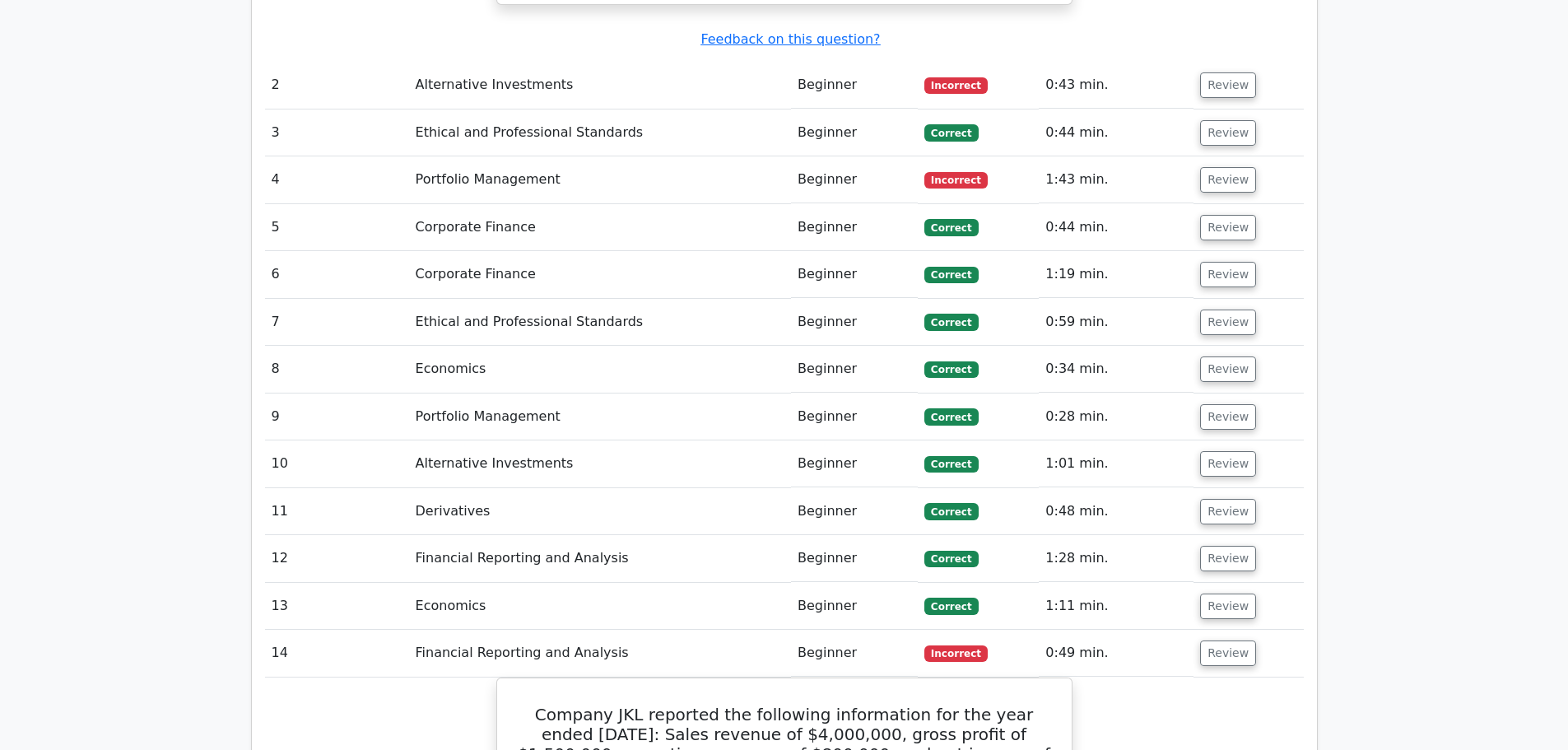
scroll to position [1892, 0]
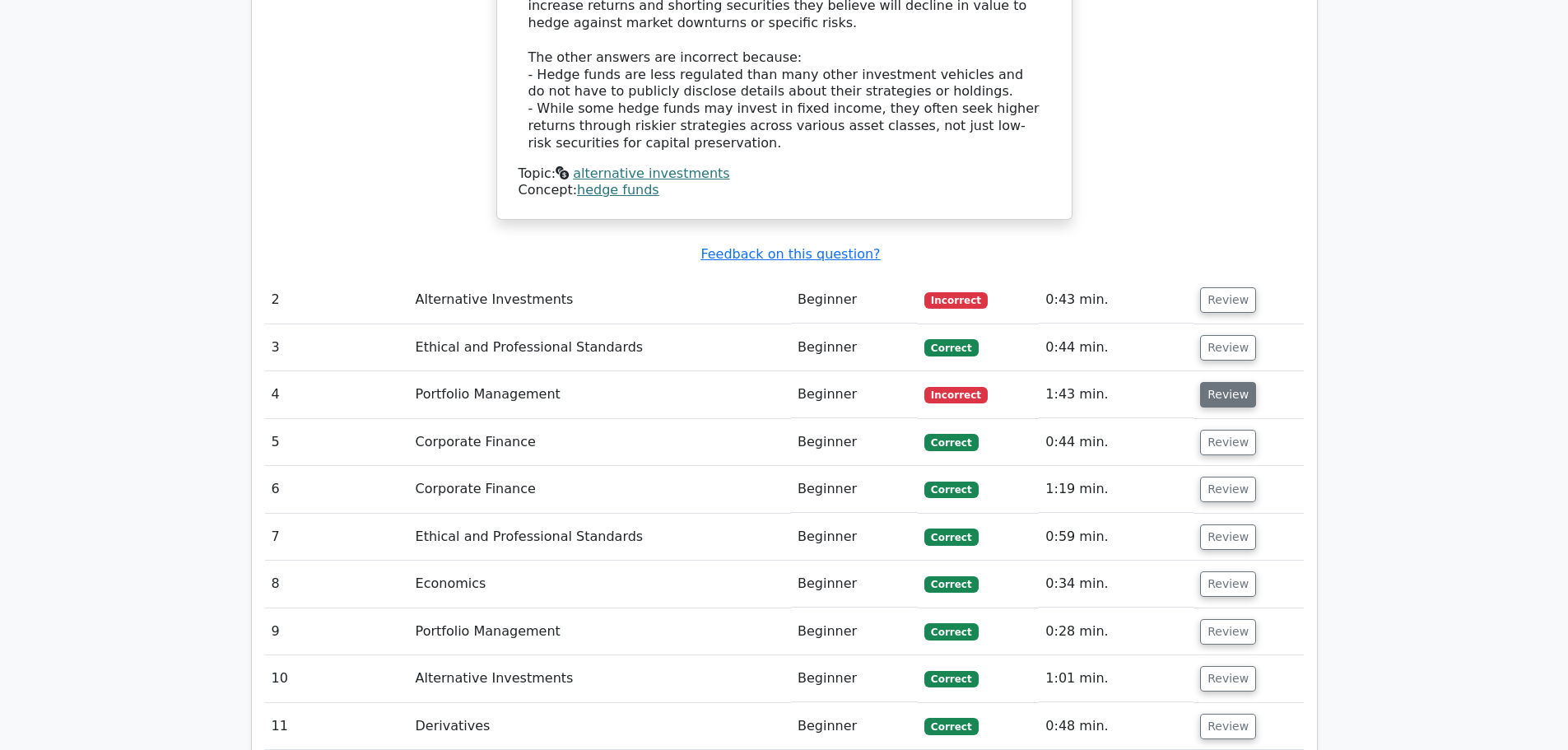
click at [1213, 382] on button "Review" at bounding box center [1228, 394] width 56 height 25
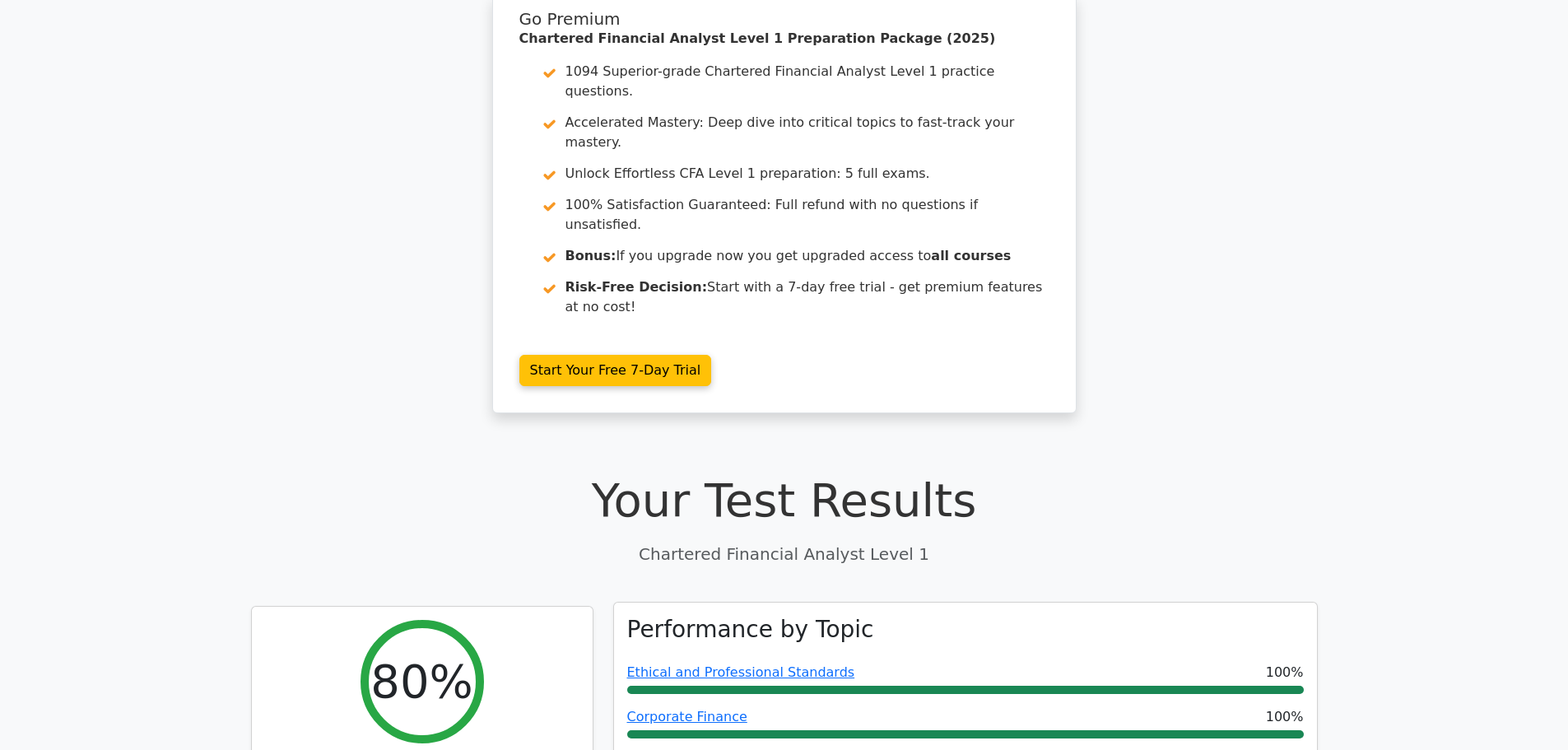
scroll to position [0, 0]
